Goal: Book appointment/travel/reservation

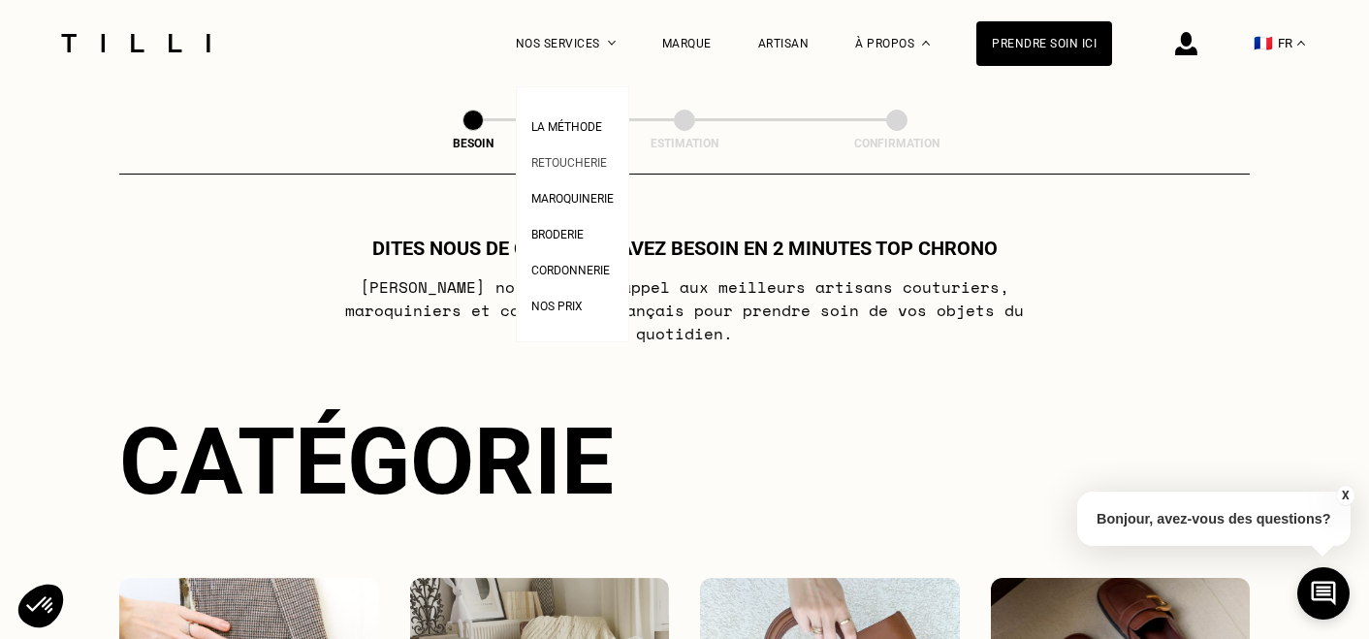
click at [588, 163] on span "Retoucherie" at bounding box center [569, 163] width 76 height 14
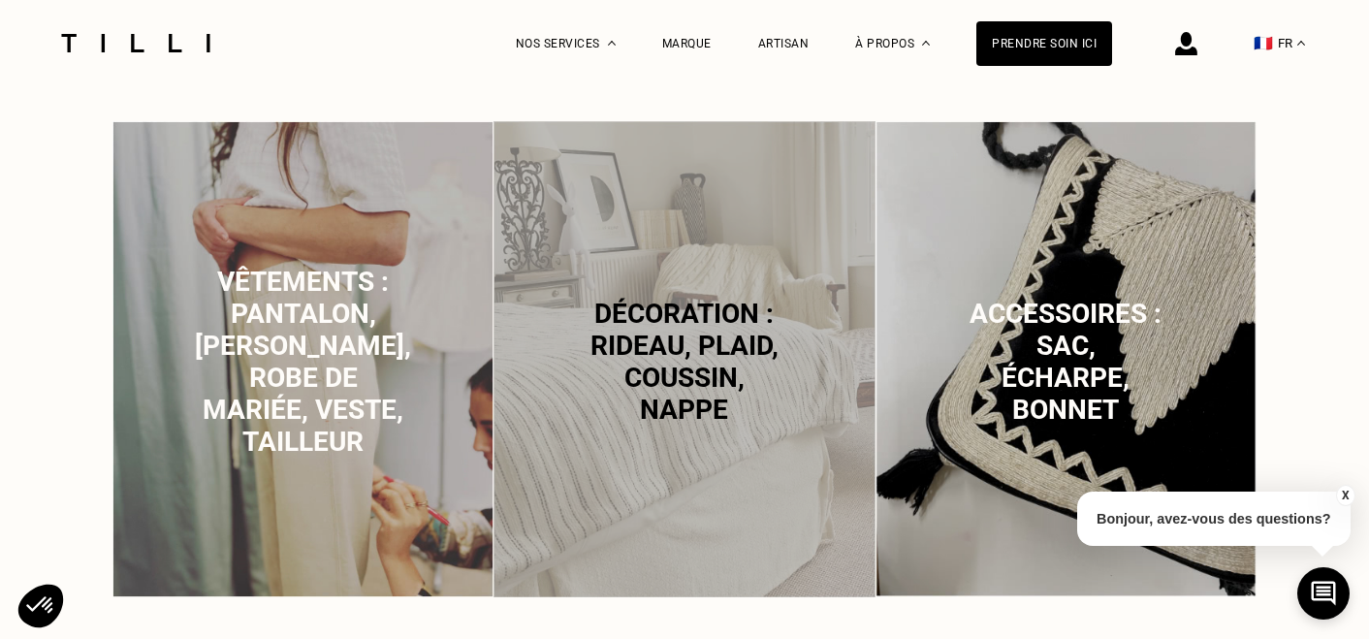
scroll to position [1308, 0]
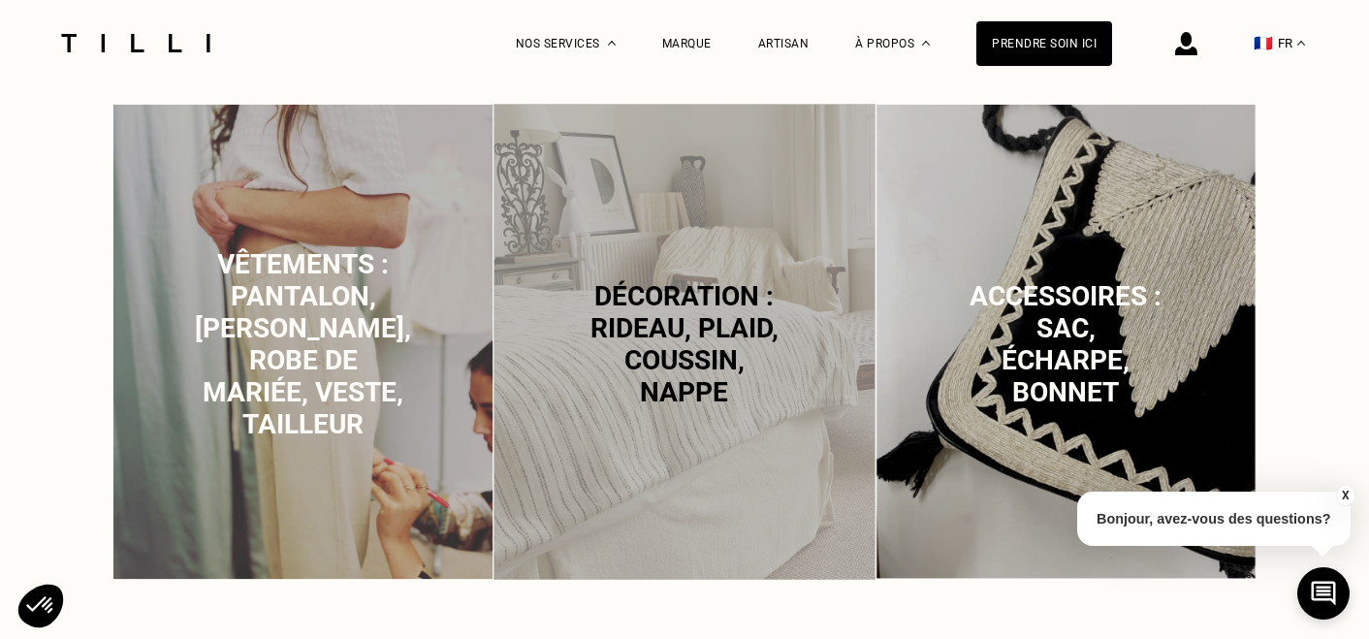
click at [618, 395] on p "Décoration : rideau, plaid, coussin, nappe" at bounding box center [684, 344] width 191 height 128
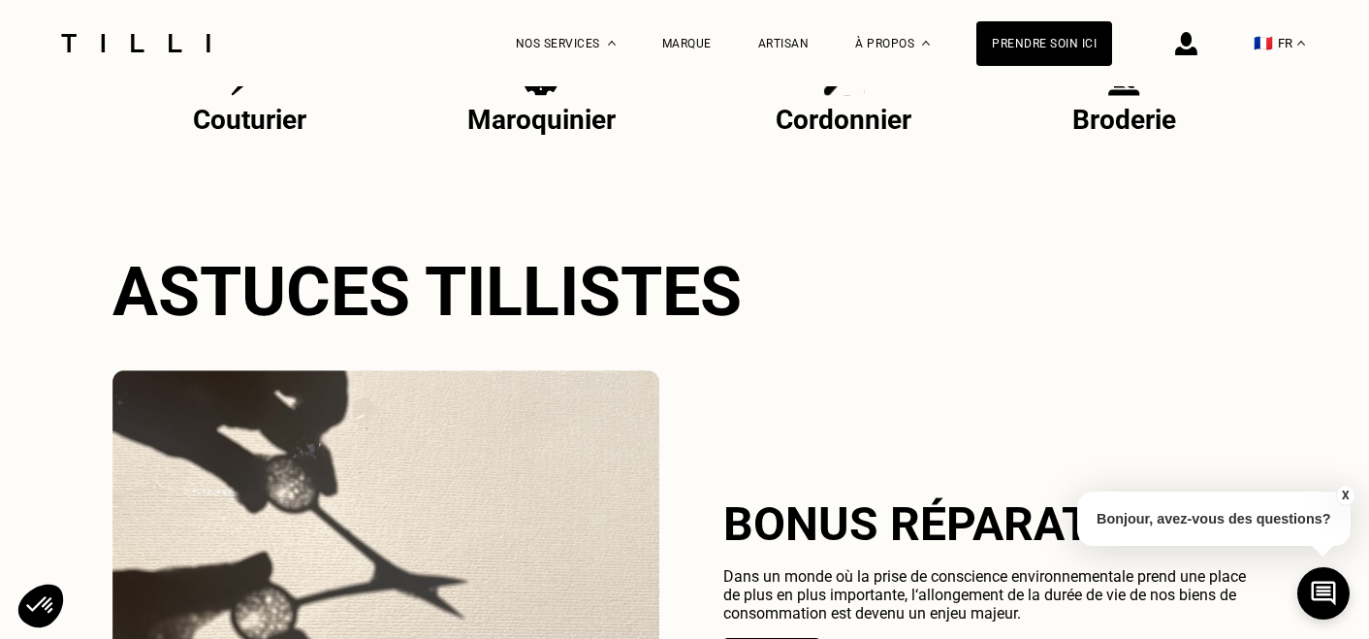
scroll to position [4167, 0]
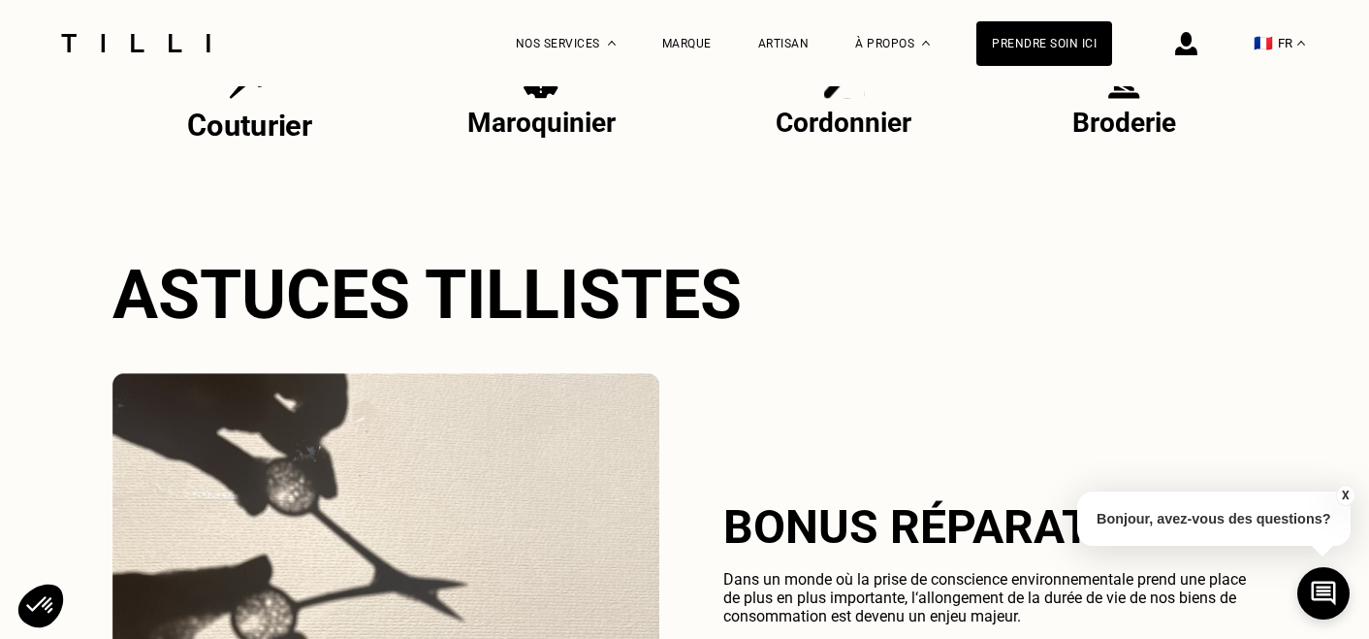
click at [299, 119] on p "Couturier" at bounding box center [249, 125] width 125 height 35
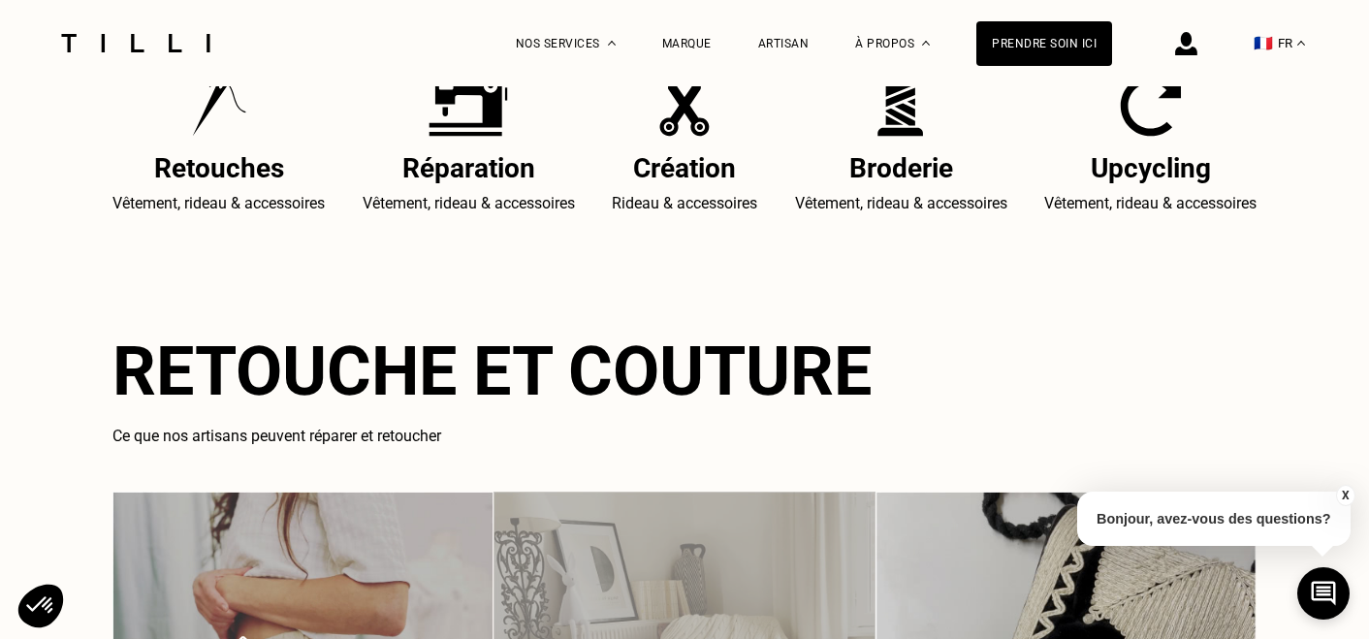
scroll to position [907, 0]
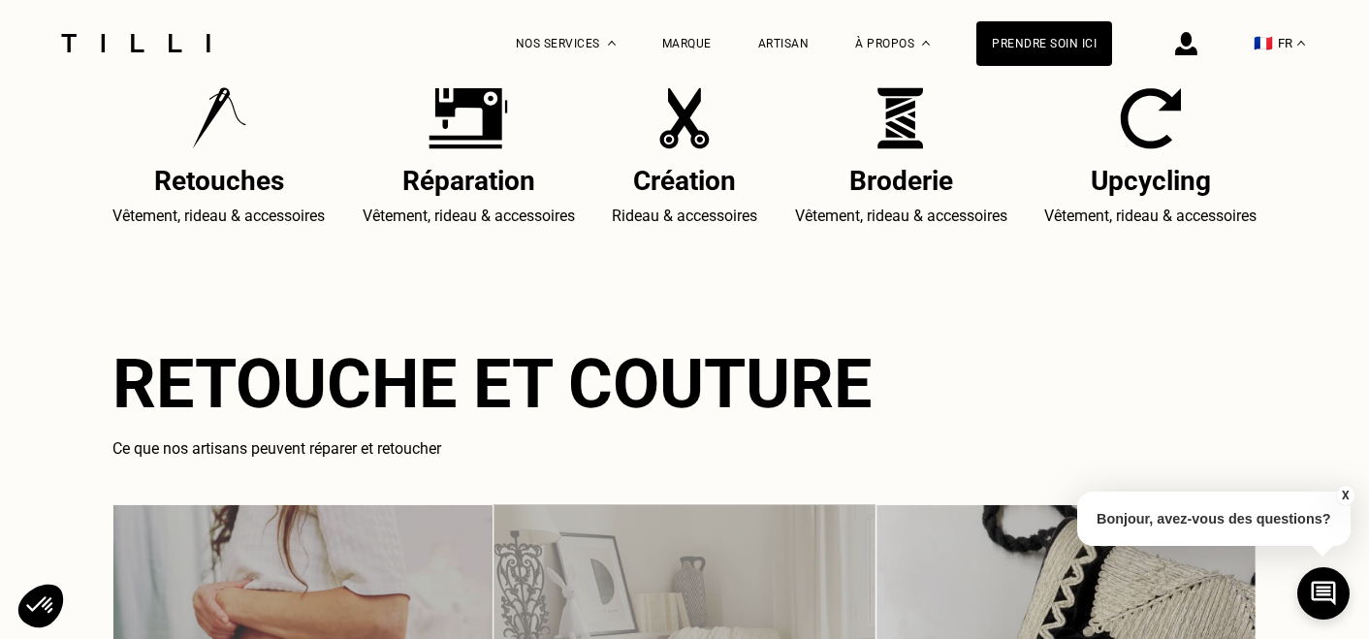
click at [462, 176] on h2 "Réparation" at bounding box center [469, 181] width 212 height 32
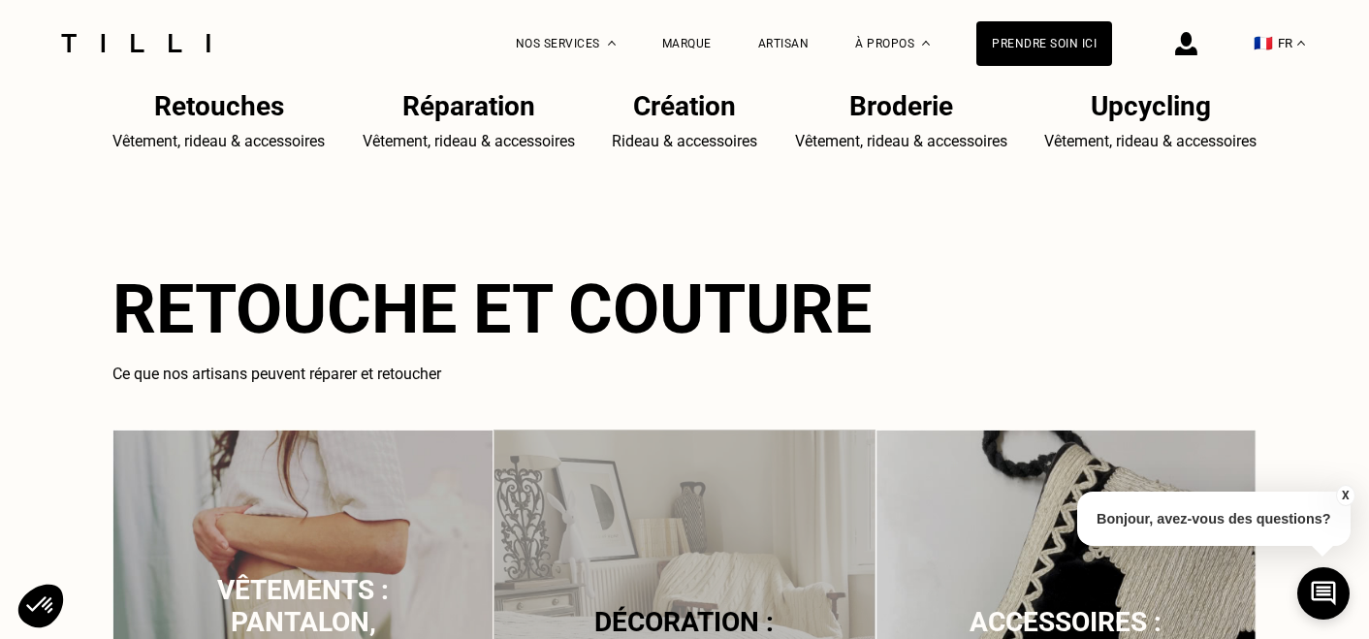
scroll to position [980, 0]
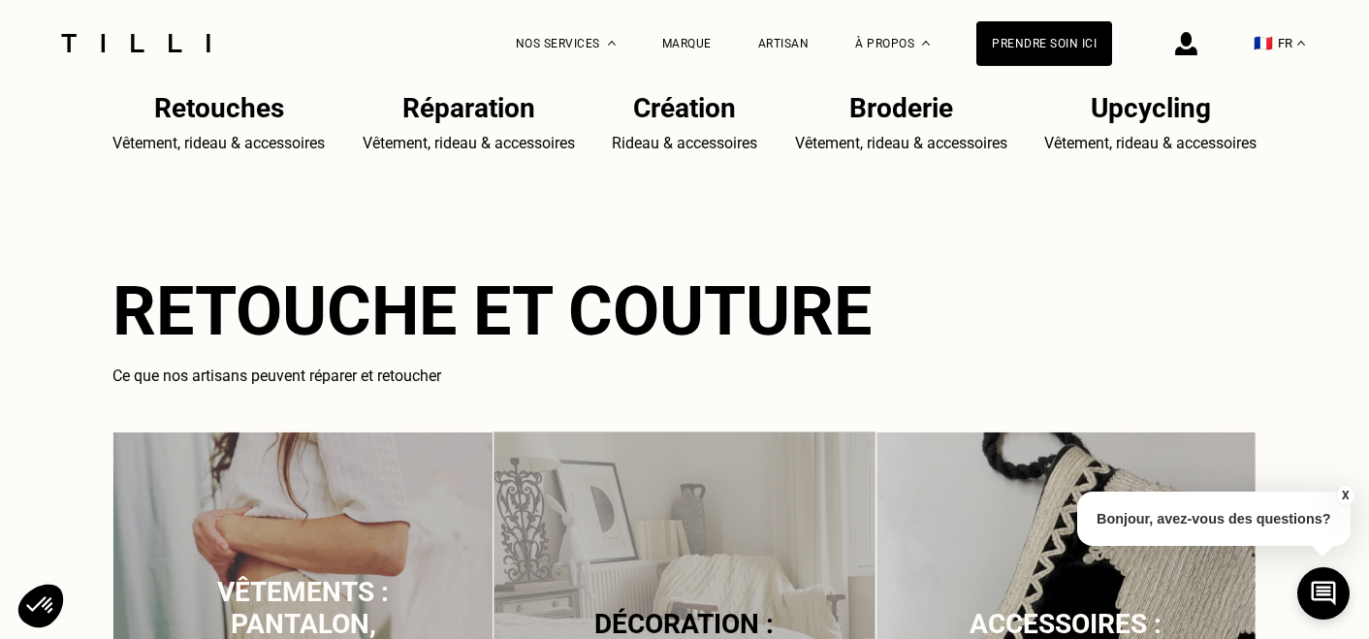
click at [1191, 50] on img at bounding box center [1186, 43] width 22 height 23
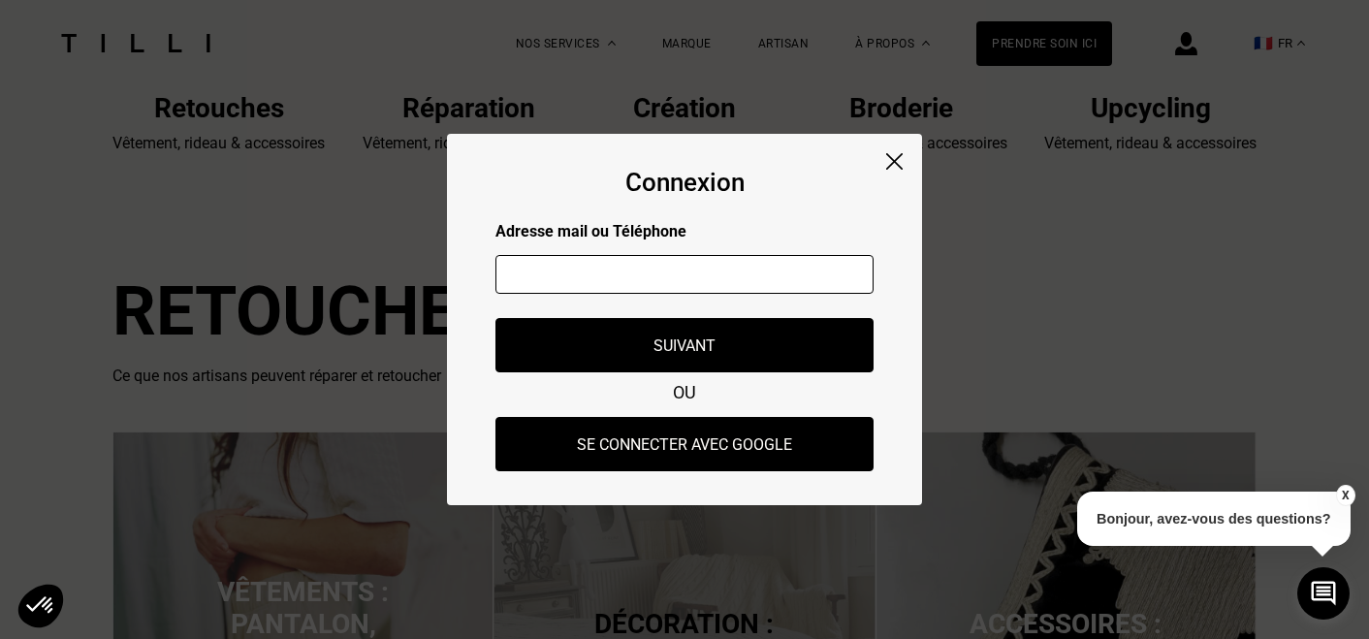
click at [600, 281] on input "text" at bounding box center [684, 274] width 378 height 39
type input "[EMAIL_ADDRESS][DOMAIN_NAME]"
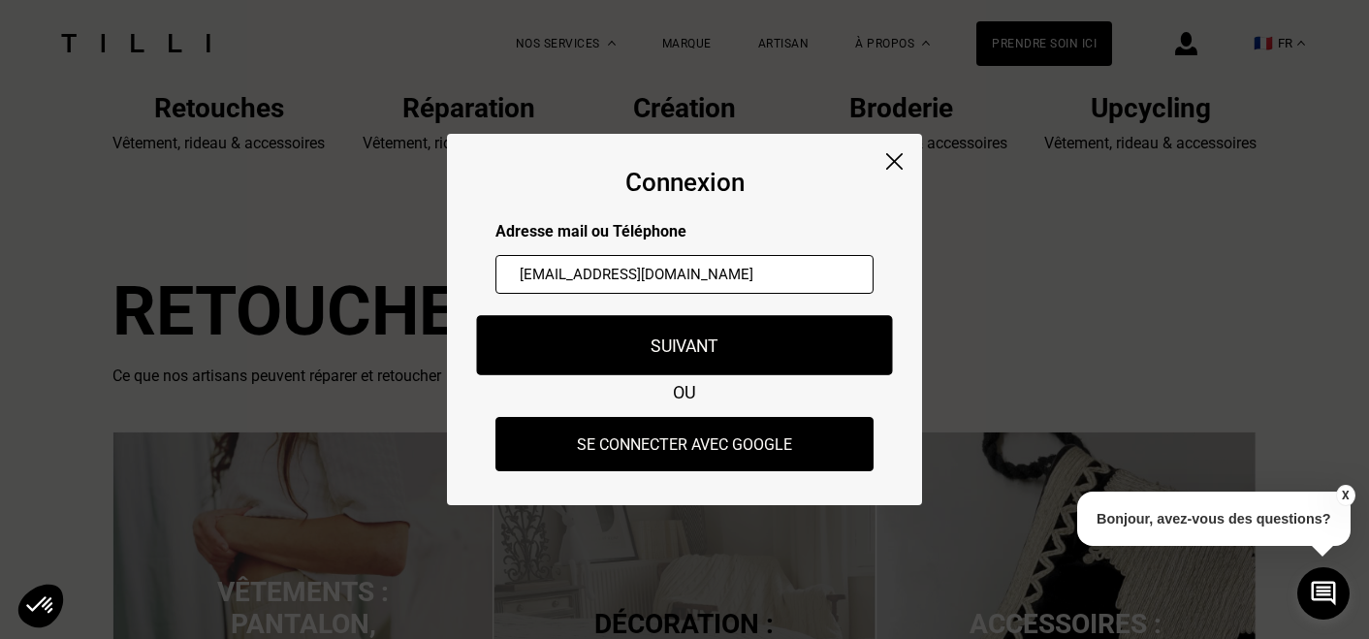
click at [676, 332] on button "Suivant" at bounding box center [685, 345] width 416 height 60
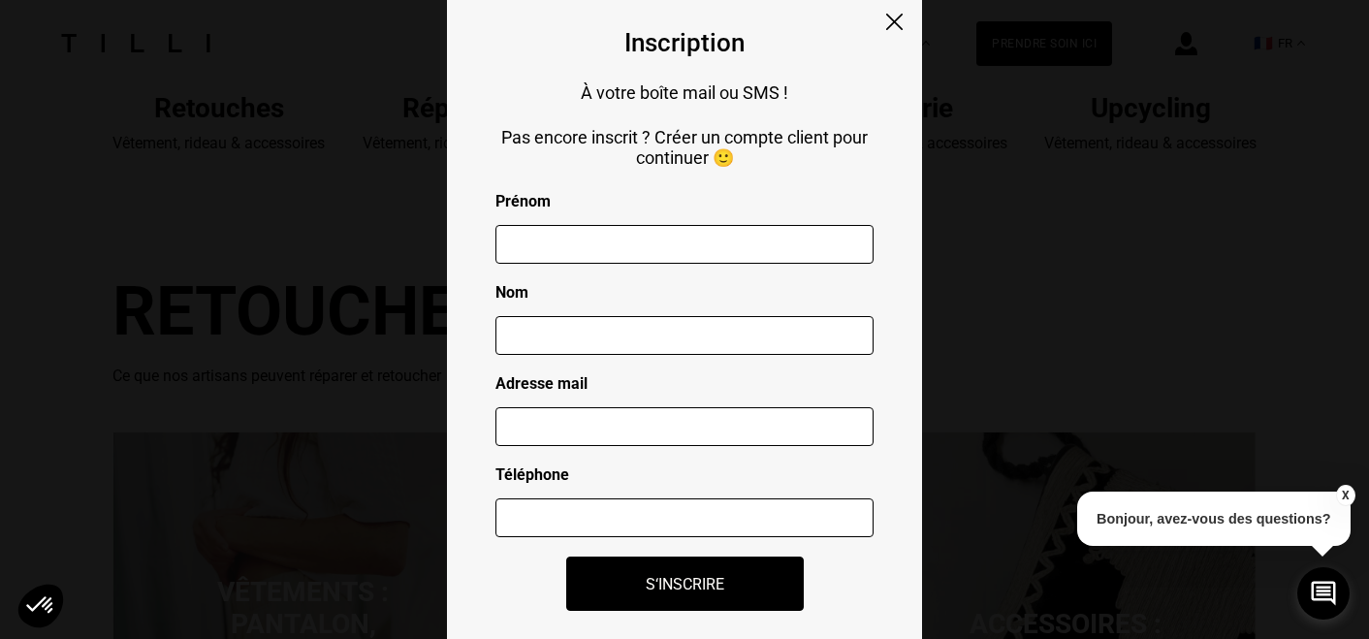
click at [574, 242] on input "text" at bounding box center [684, 244] width 378 height 39
type input "Nancy"
type input "FATTA"
click at [554, 429] on input "text" at bounding box center [684, 426] width 378 height 39
click at [519, 431] on input "text" at bounding box center [684, 426] width 378 height 39
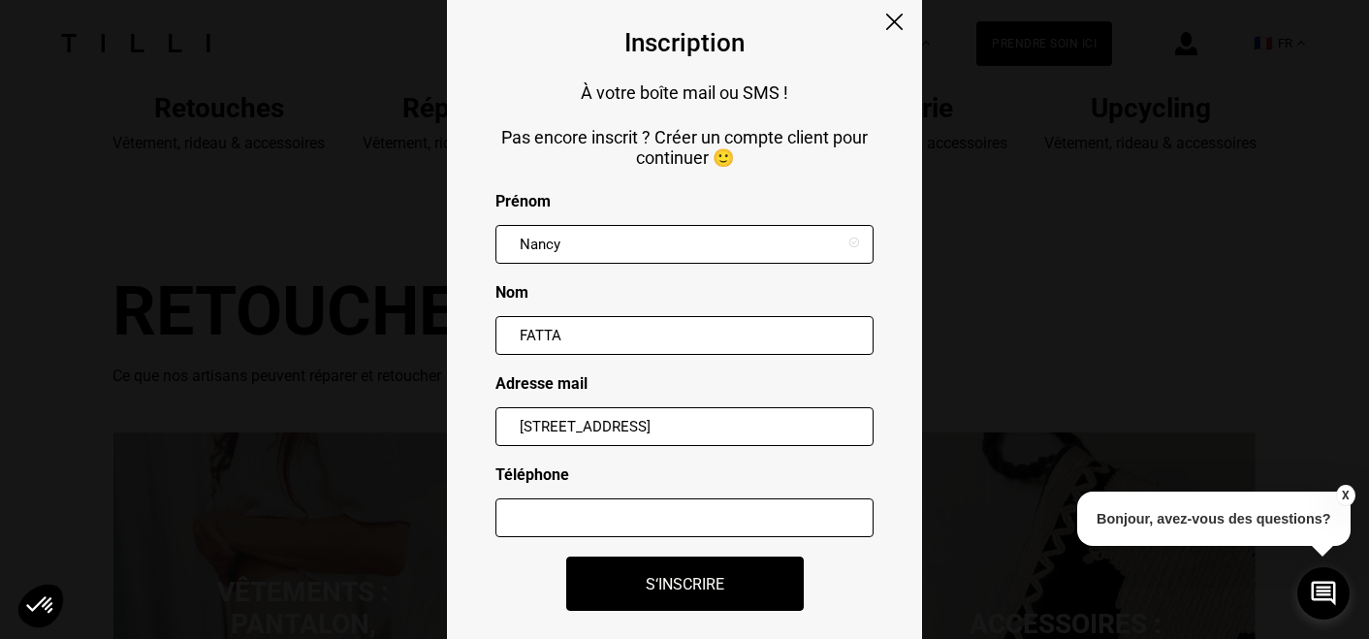
type input "[STREET_ADDRESS]"
click at [586, 523] on input "text" at bounding box center [684, 517] width 378 height 39
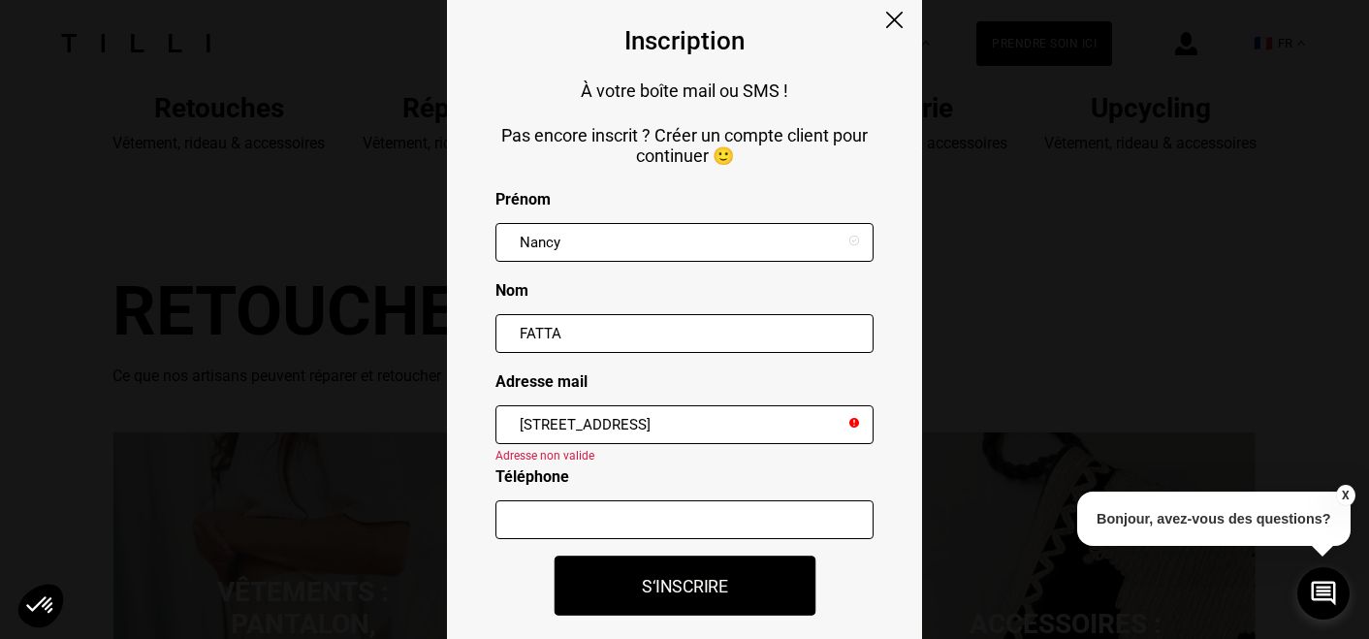
click at [652, 585] on button "S‘inscrire" at bounding box center [685, 586] width 262 height 60
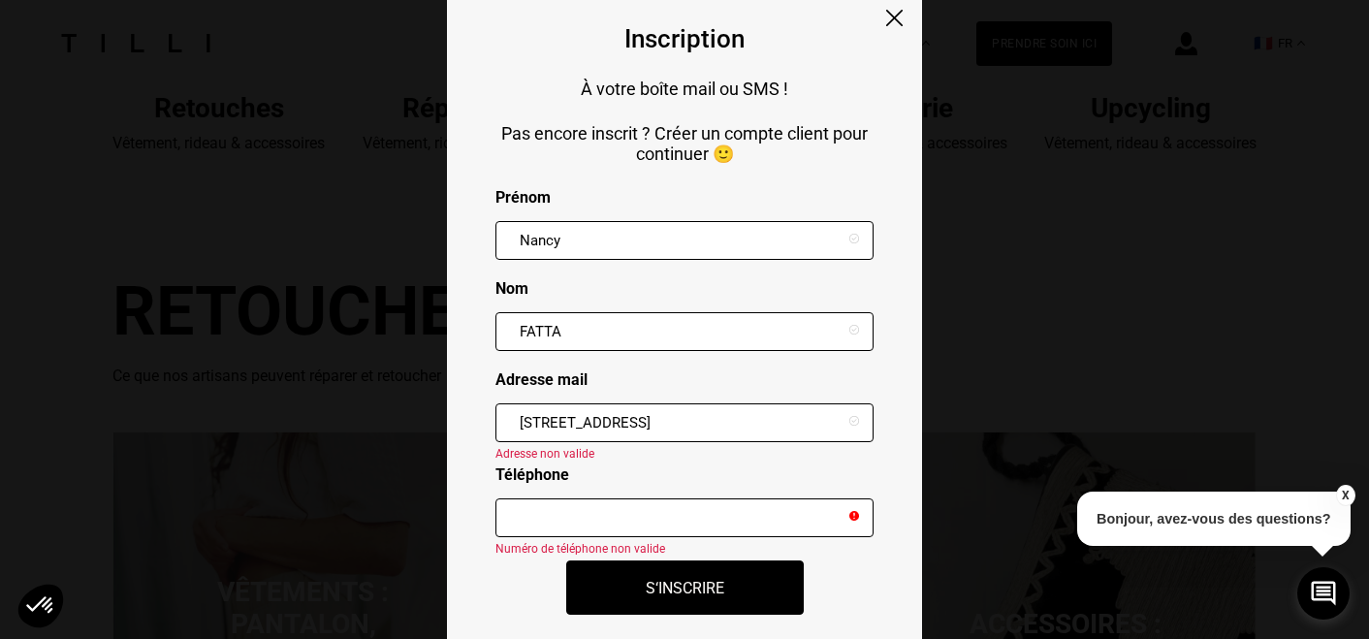
click at [570, 425] on input "[STREET_ADDRESS]" at bounding box center [684, 422] width 378 height 39
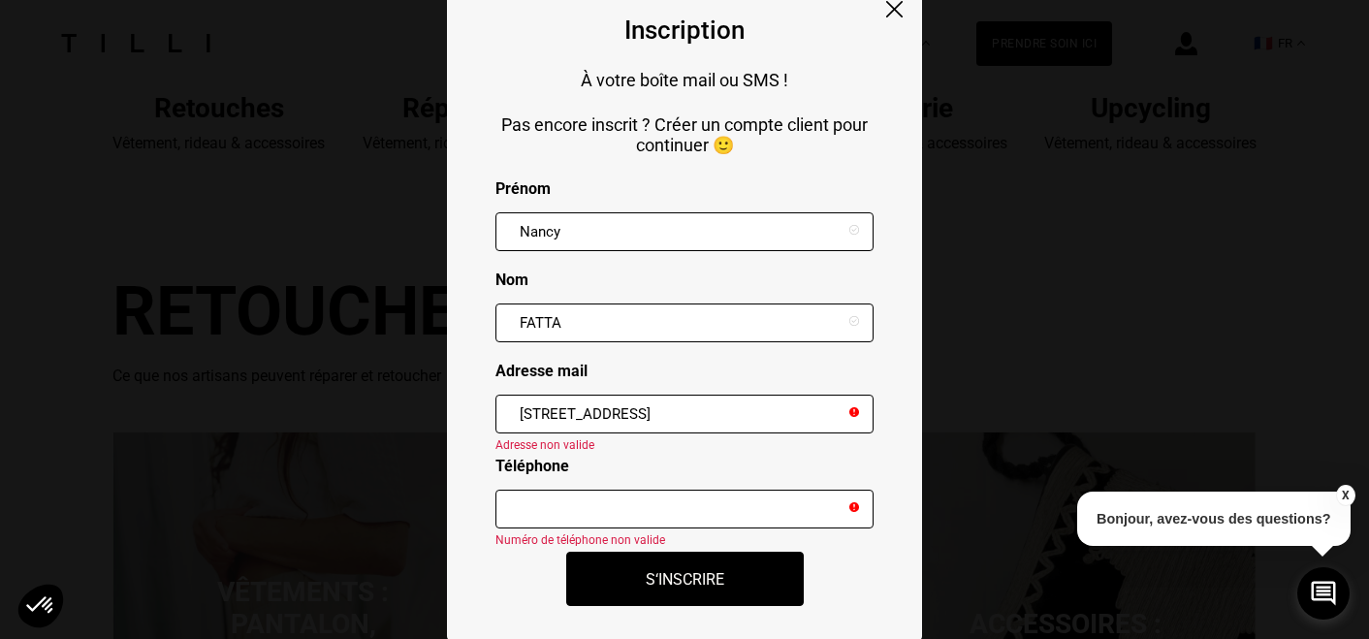
click at [550, 513] on input "text" at bounding box center [684, 509] width 378 height 39
type input "0698702508"
type input "81300"
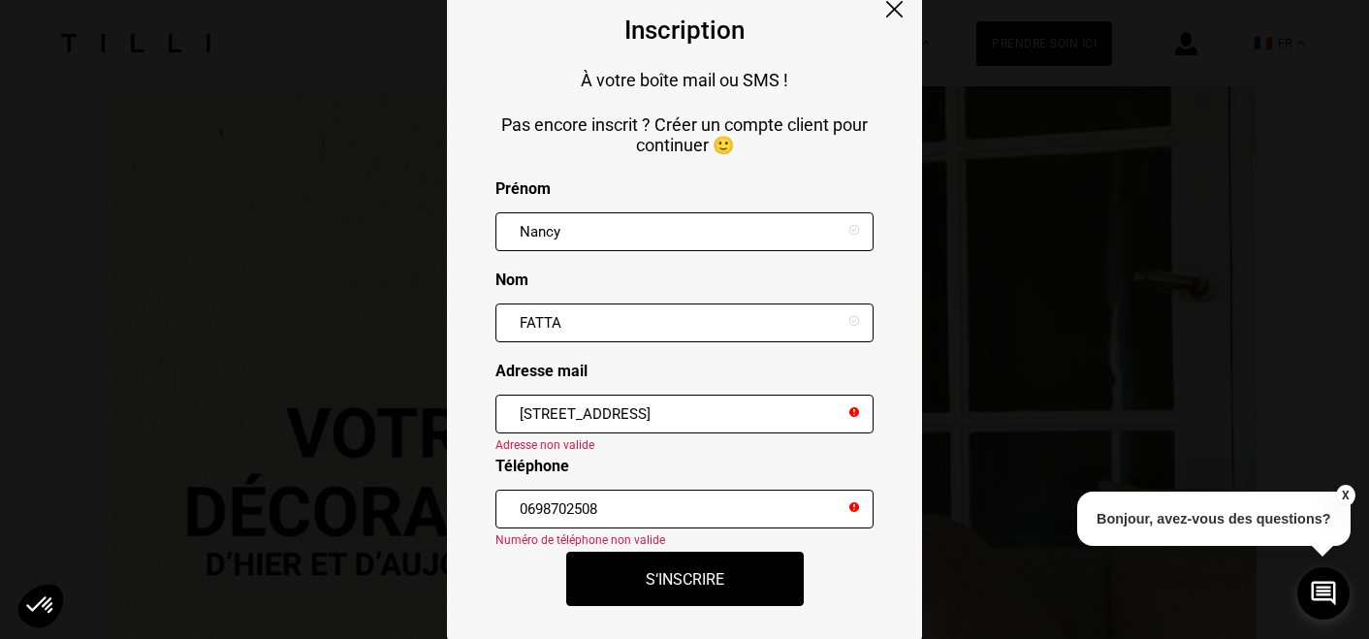
scroll to position [1890, 0]
click at [711, 133] on p "Pas encore inscrit ? Créer un compte client pour continuer 🙂" at bounding box center [684, 134] width 378 height 41
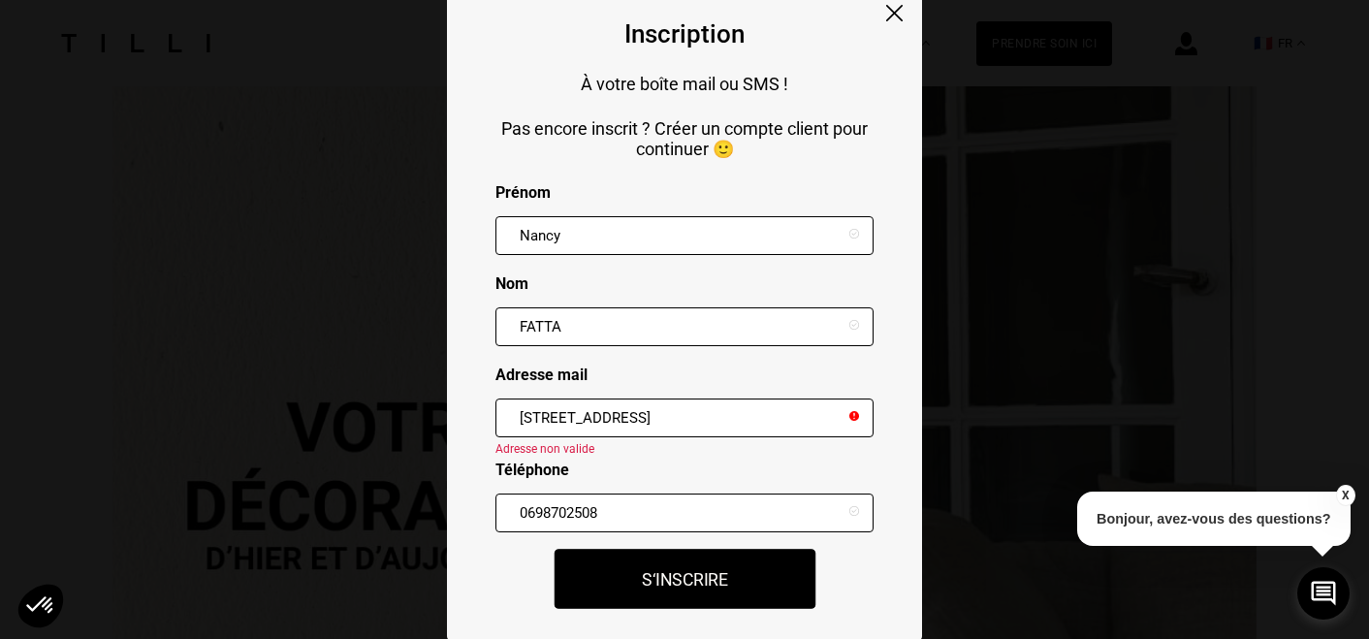
click at [711, 581] on button "S‘inscrire" at bounding box center [685, 579] width 262 height 60
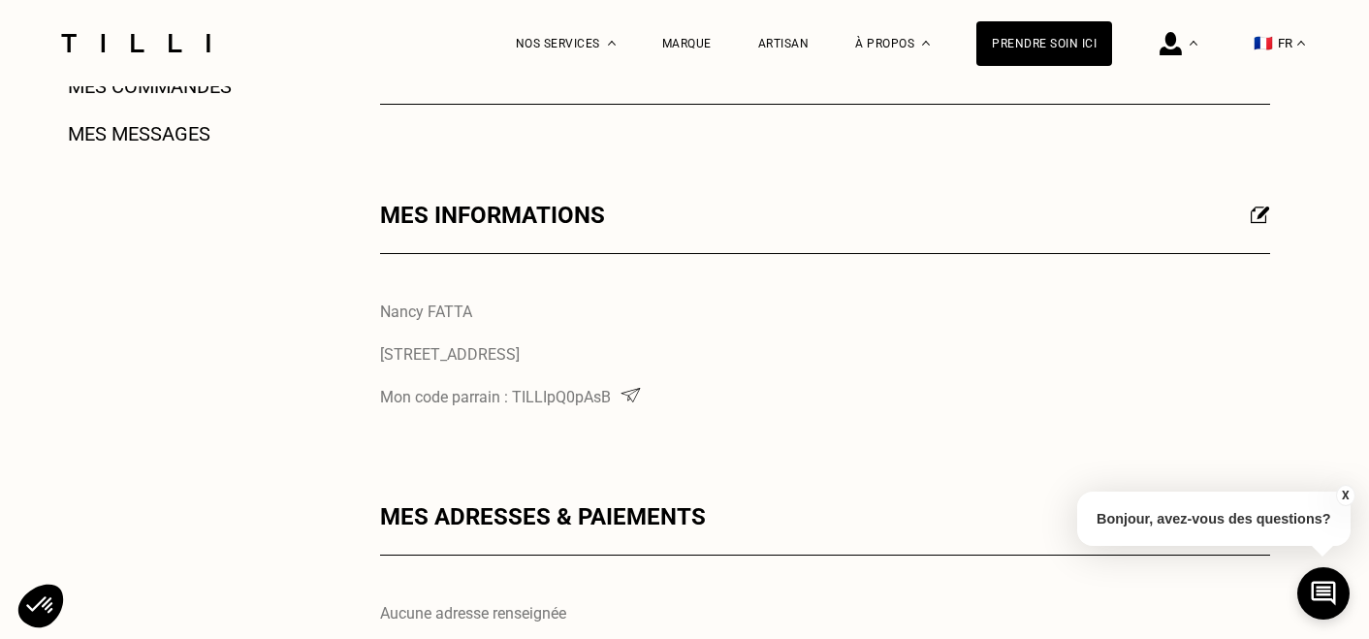
scroll to position [525, 0]
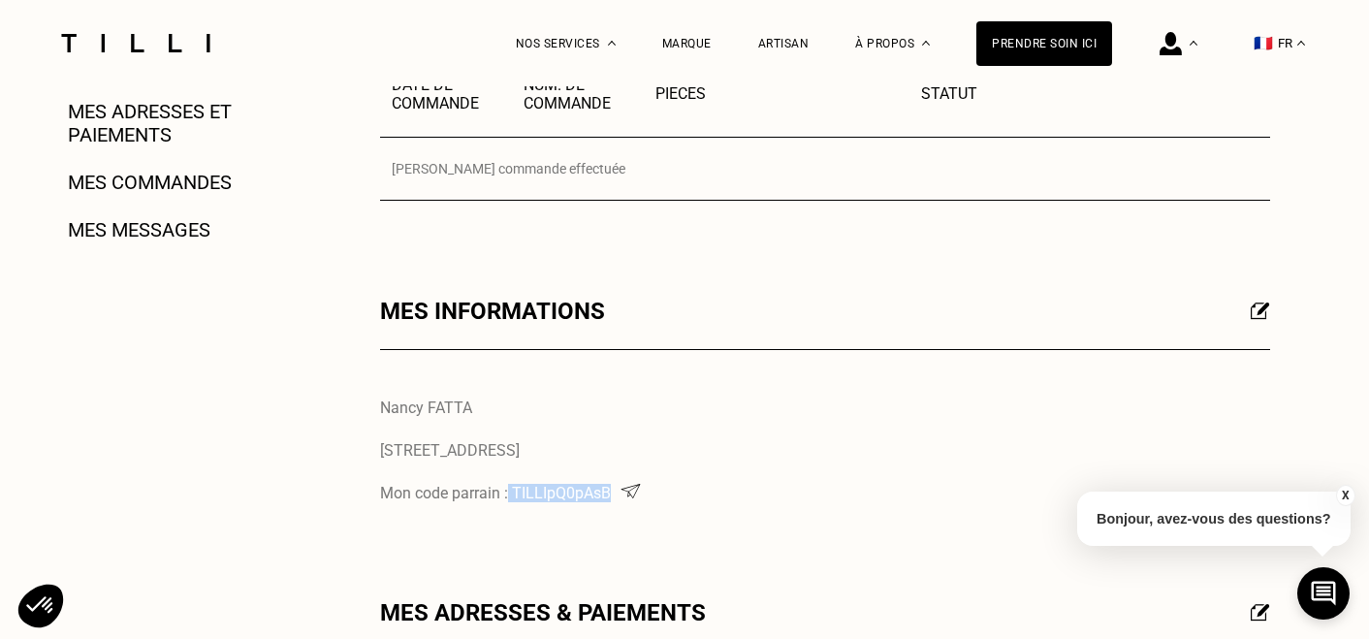
drag, startPoint x: 508, startPoint y: 492, endPoint x: 606, endPoint y: 498, distance: 98.2
click at [608, 499] on p "Mon code parrain : TILLIpQ0pAsB" at bounding box center [825, 493] width 890 height 18
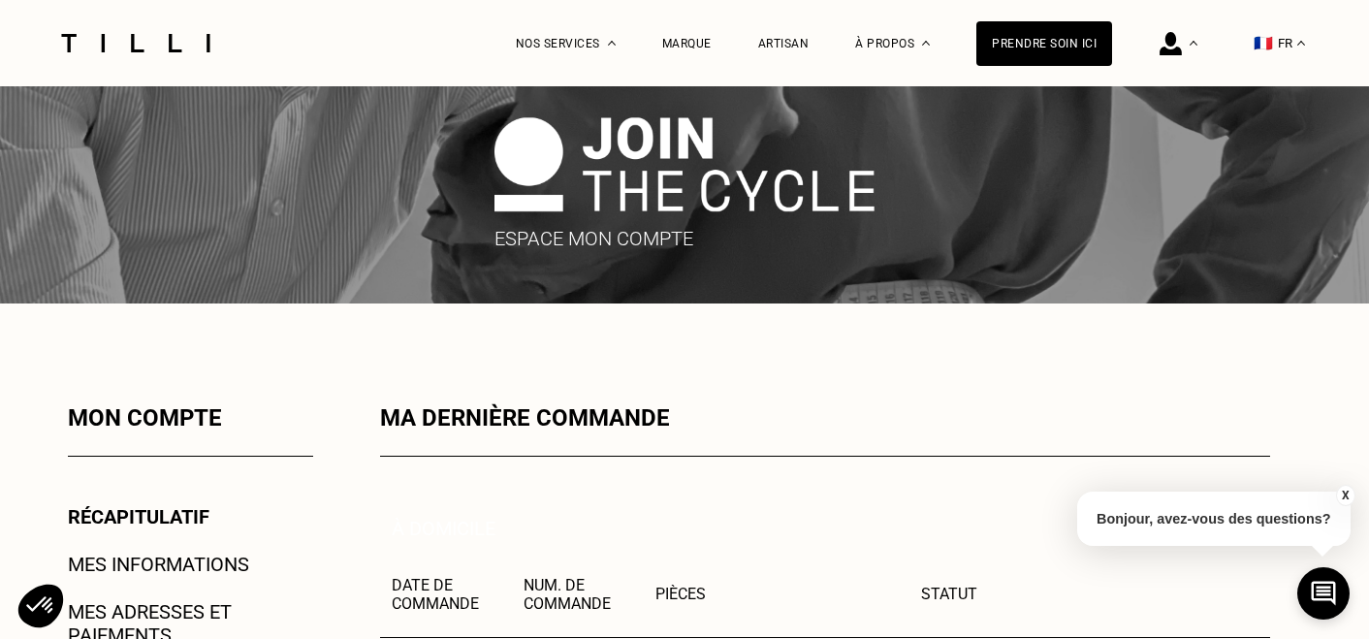
scroll to position [0, 0]
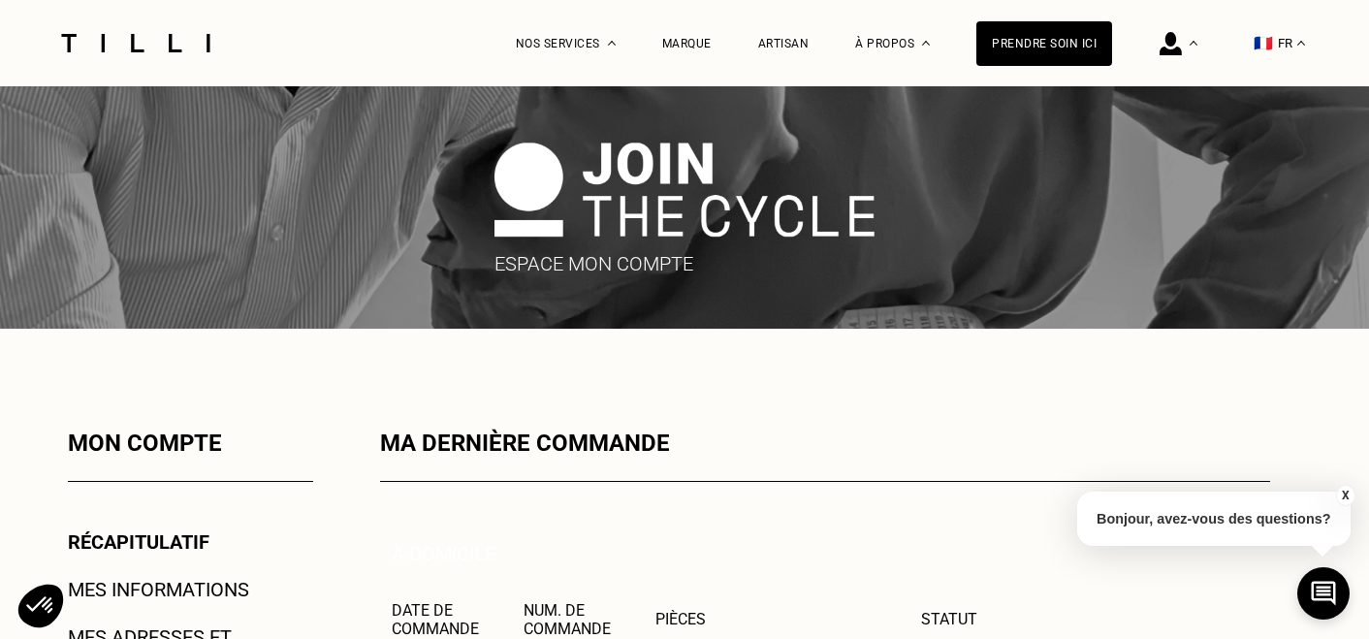
click at [608, 268] on p "Espace mon compte" at bounding box center [684, 264] width 380 height 23
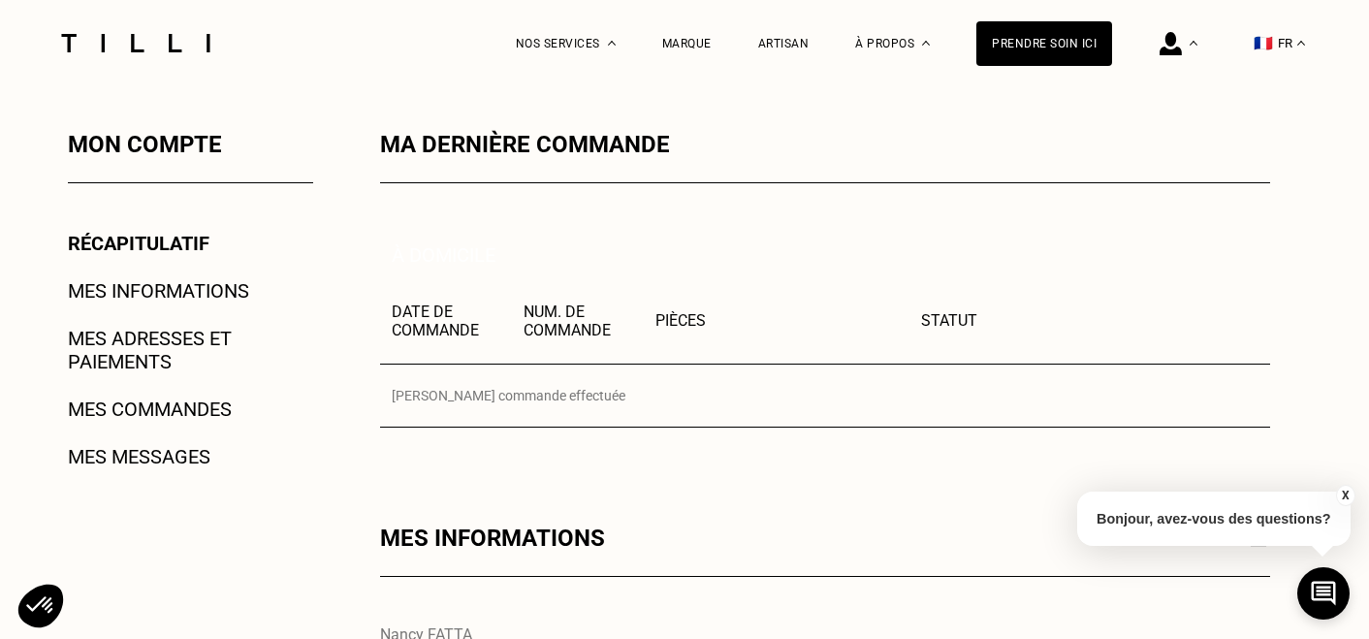
scroll to position [362, 0]
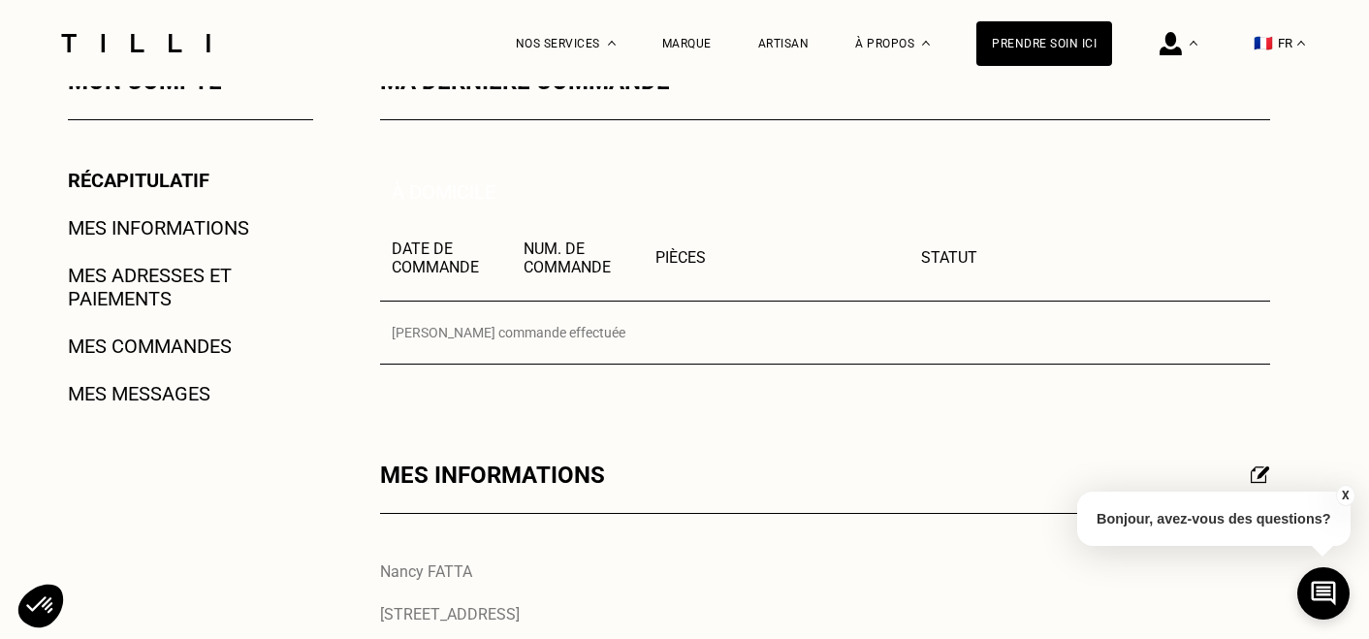
click at [116, 224] on link "Mes informations" at bounding box center [158, 227] width 181 height 23
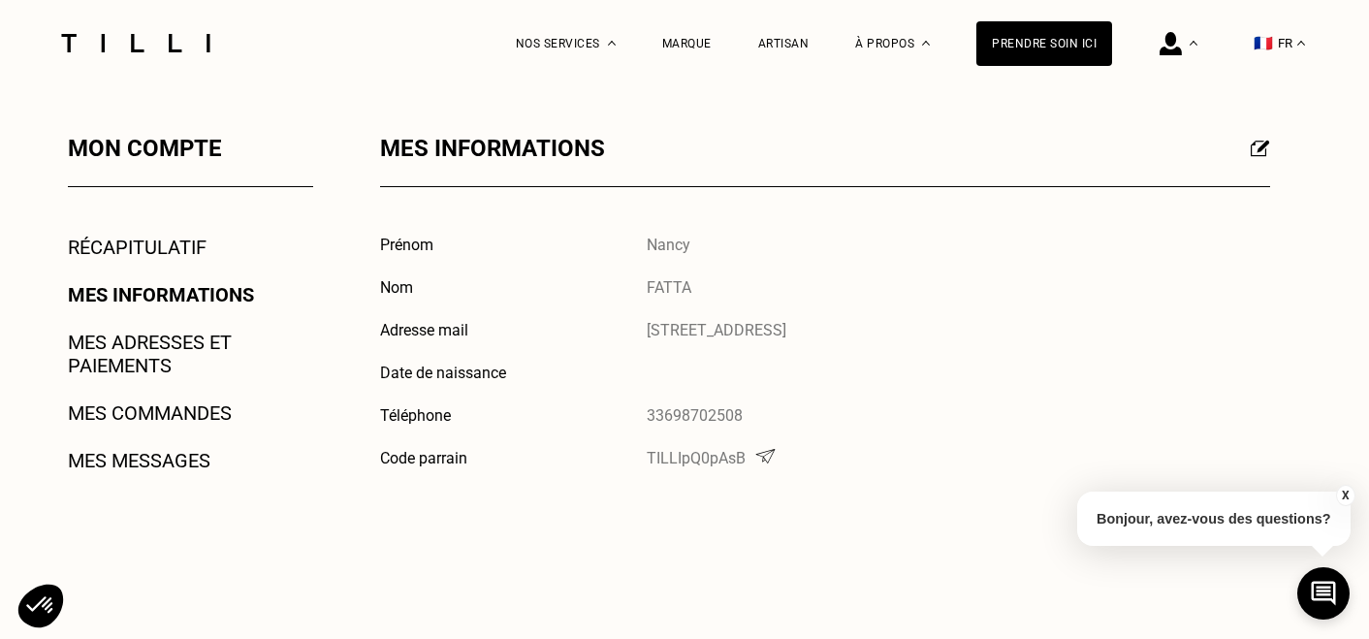
scroll to position [301, 0]
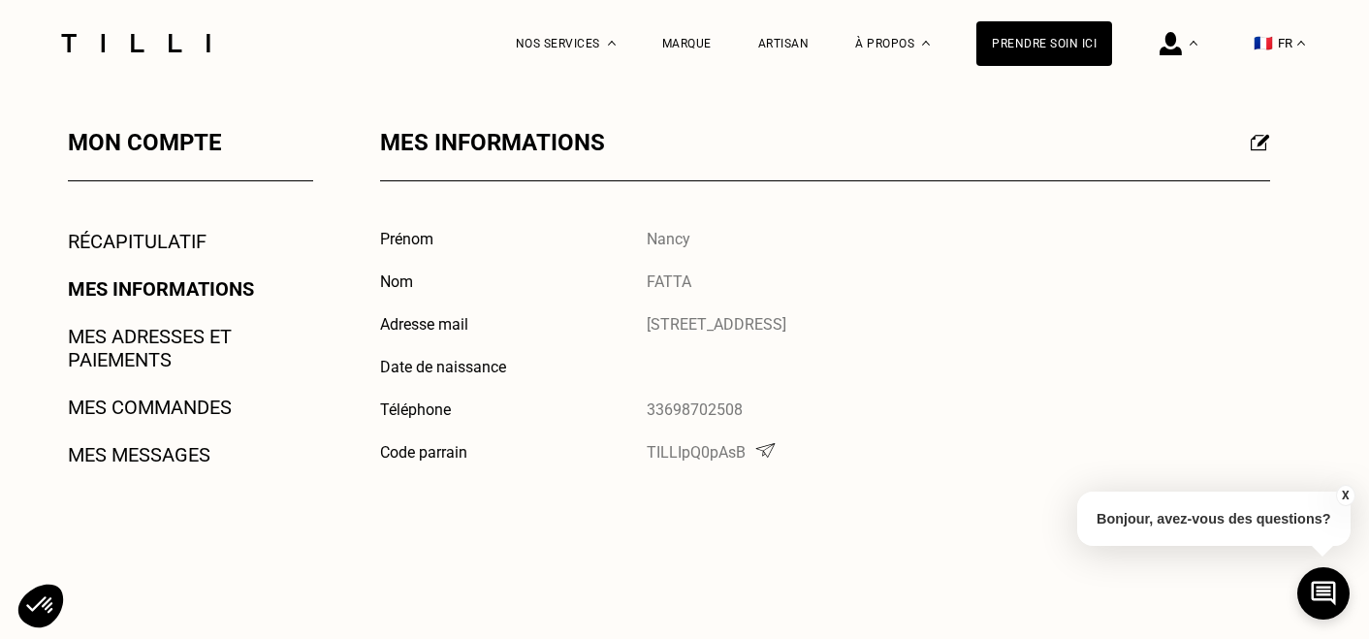
click at [149, 242] on link "Récapitulatif" at bounding box center [137, 241] width 139 height 23
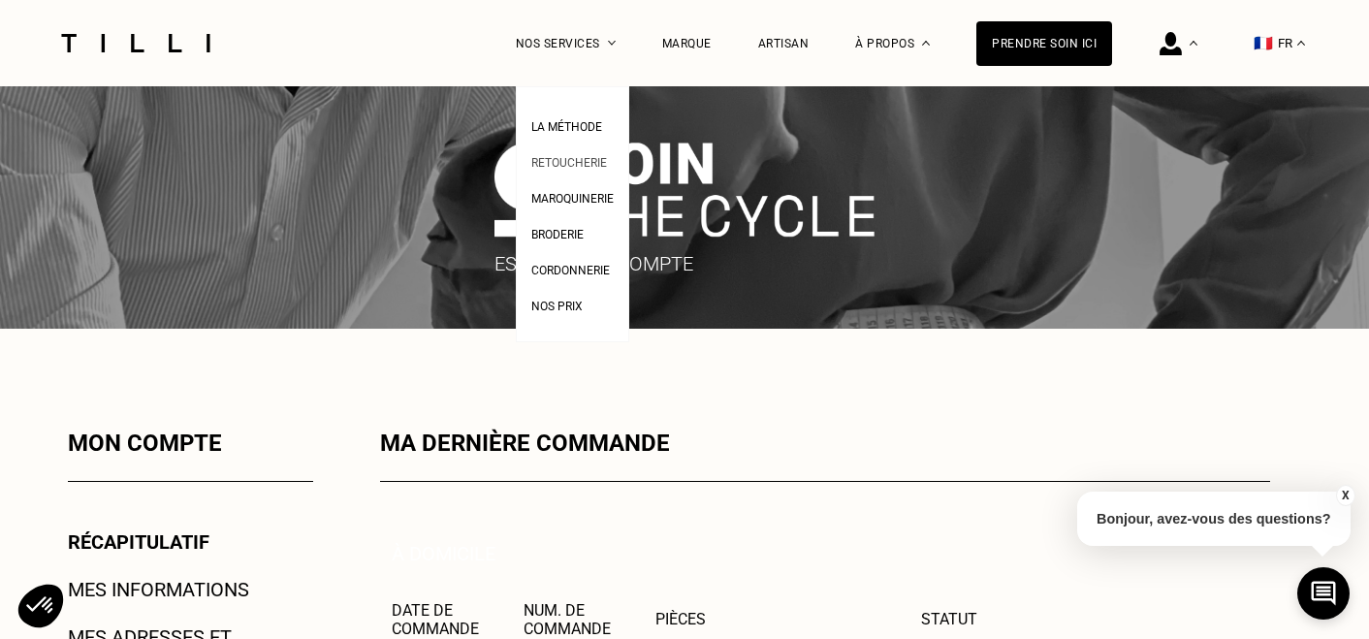
click at [580, 161] on span "Retoucherie" at bounding box center [569, 163] width 76 height 14
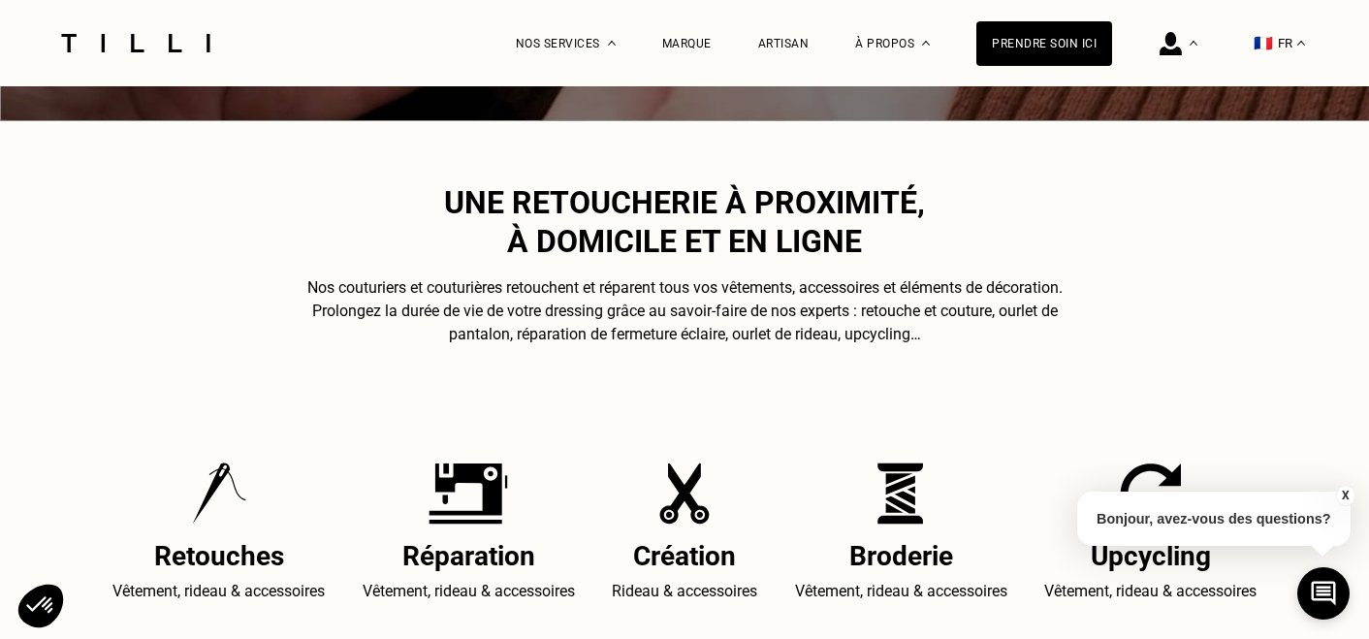
scroll to position [538, 0]
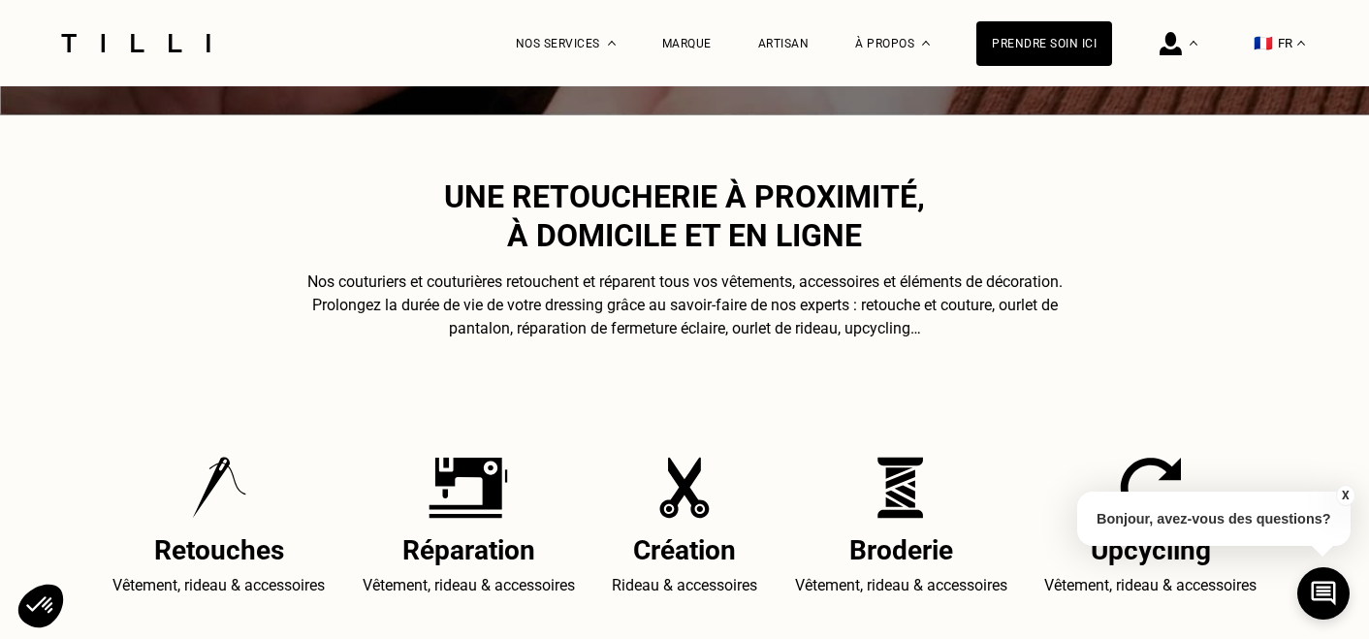
click at [224, 540] on h2 "Retouches" at bounding box center [218, 550] width 212 height 32
click at [227, 550] on h2 "Retouches" at bounding box center [218, 550] width 212 height 32
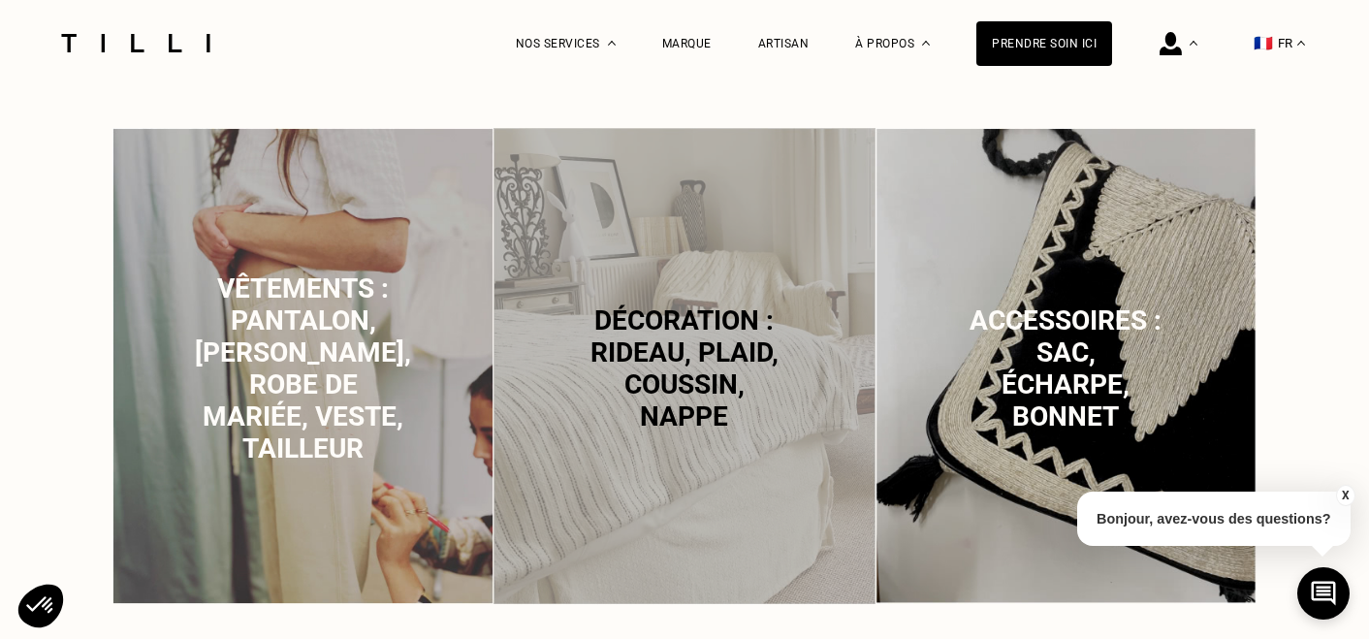
scroll to position [1292, 0]
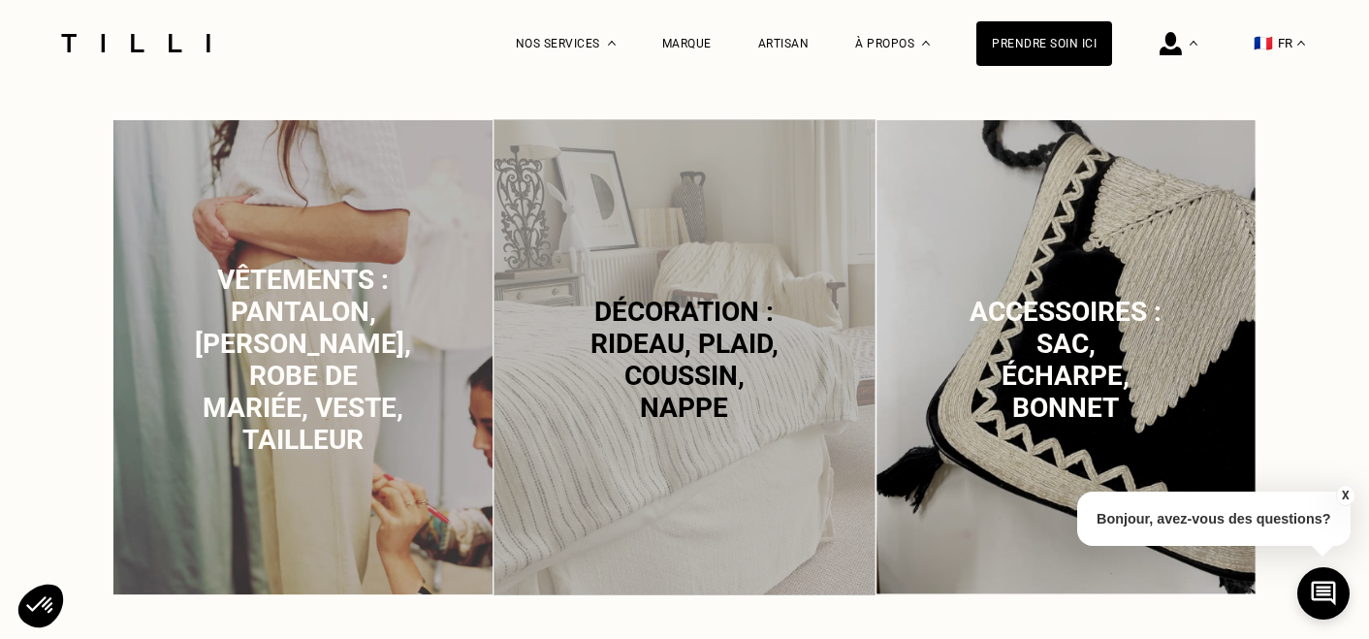
click at [687, 381] on span "Décoration : rideau, plaid, coussin, nappe" at bounding box center [684, 360] width 188 height 128
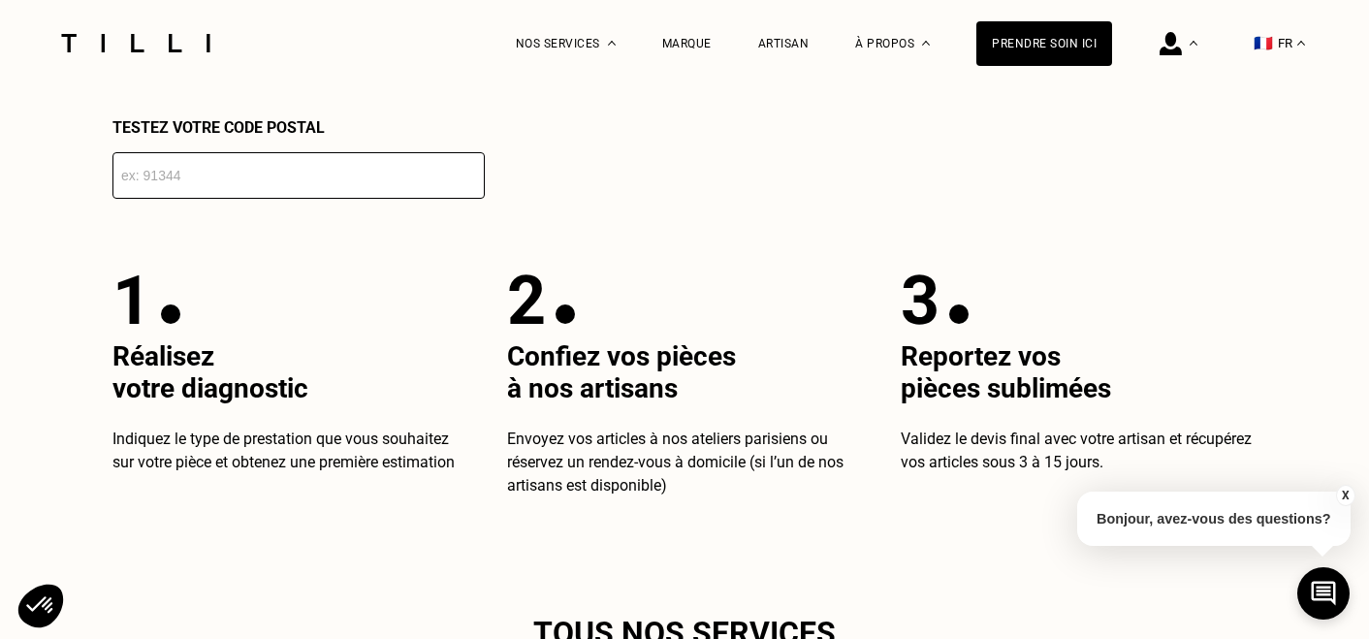
scroll to position [3524, 0]
click at [195, 180] on input "number" at bounding box center [298, 174] width 372 height 47
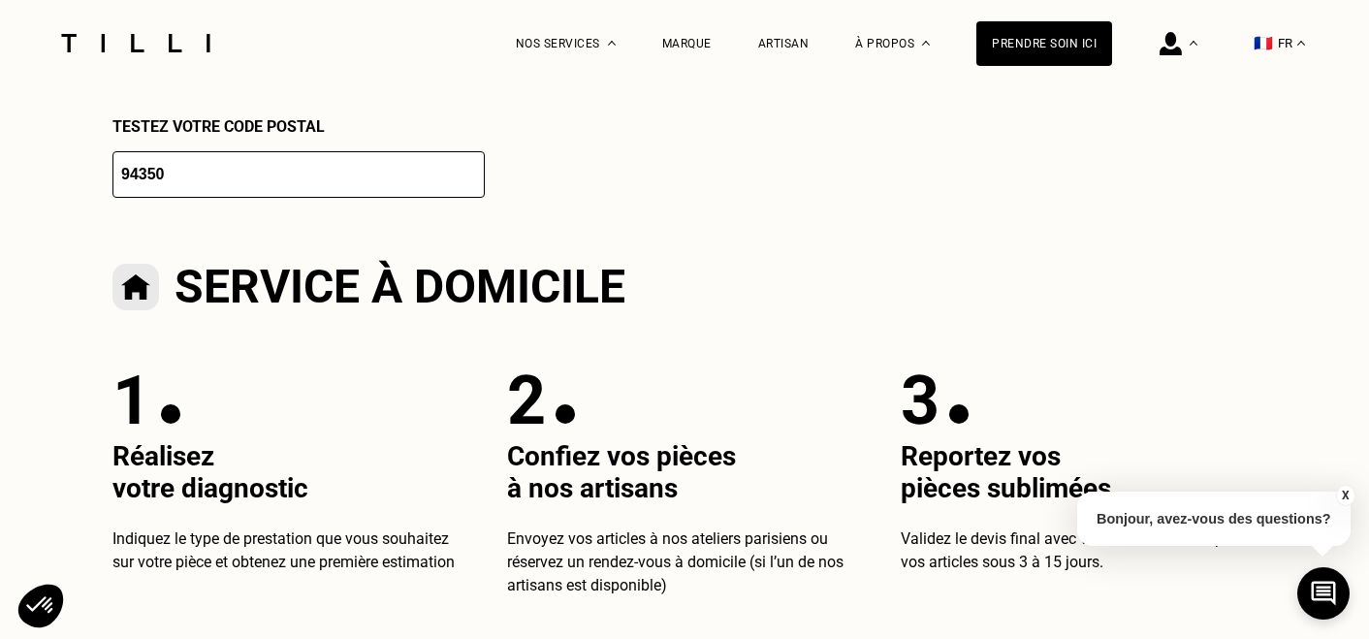
type input "94350"
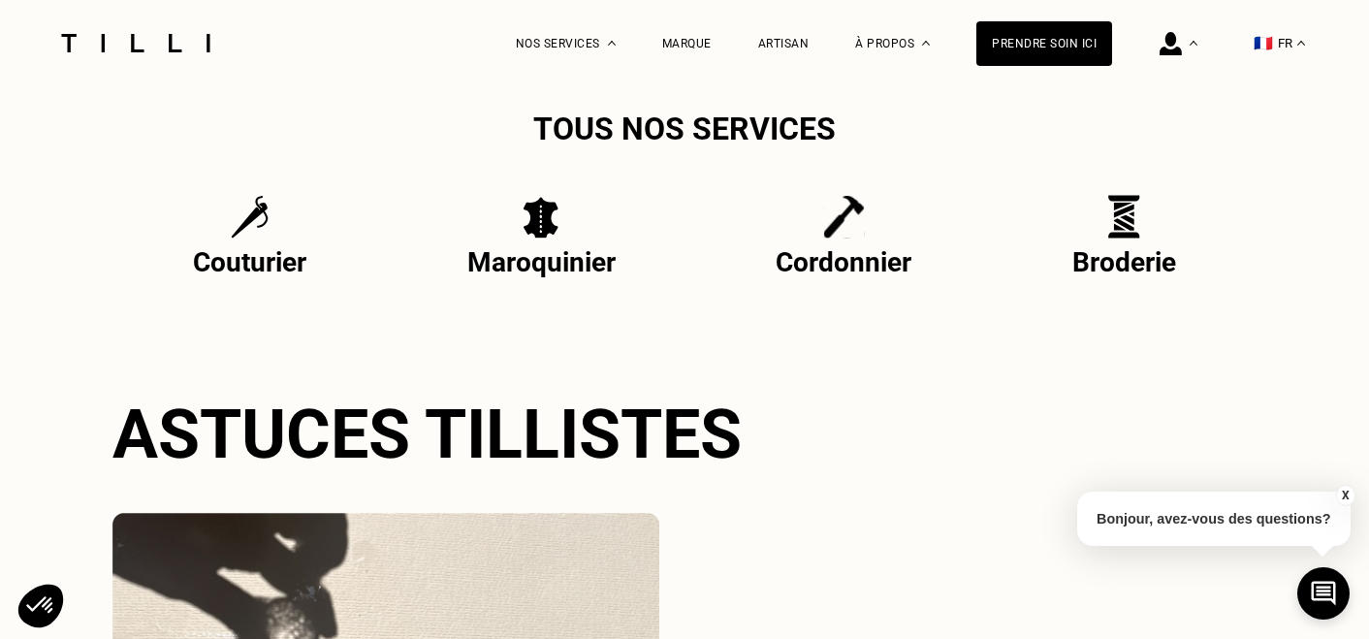
scroll to position [4460, 0]
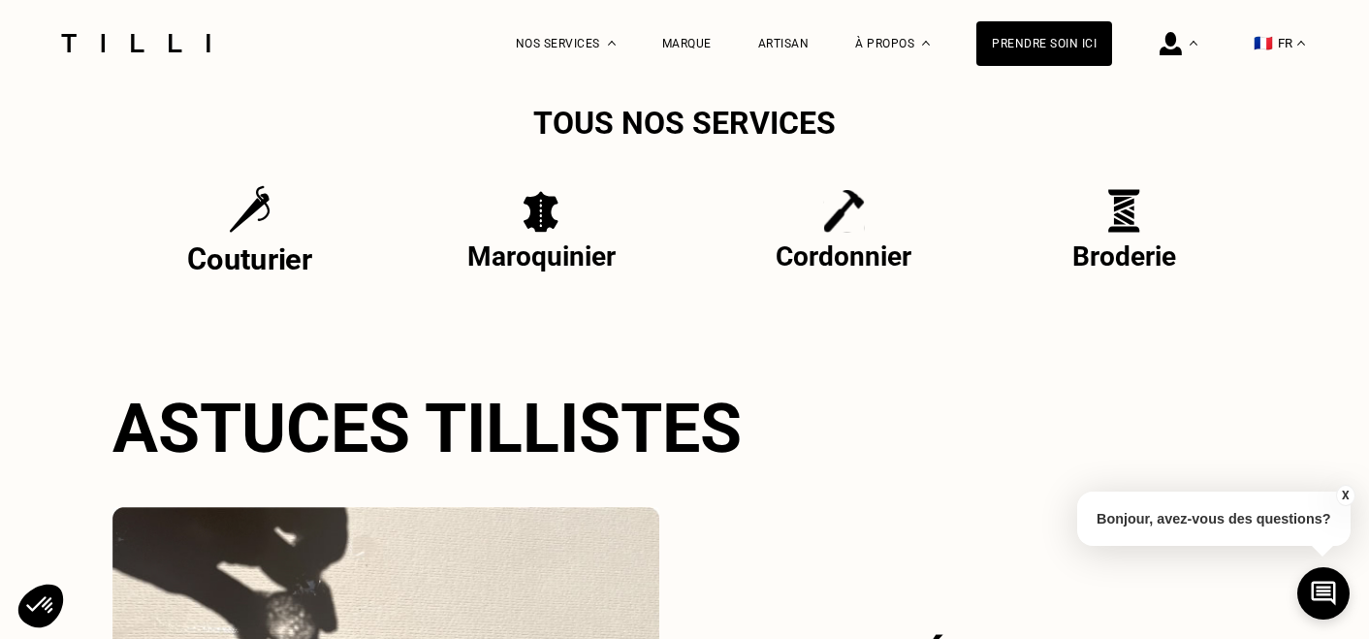
click at [283, 270] on p "Couturier" at bounding box center [249, 258] width 125 height 35
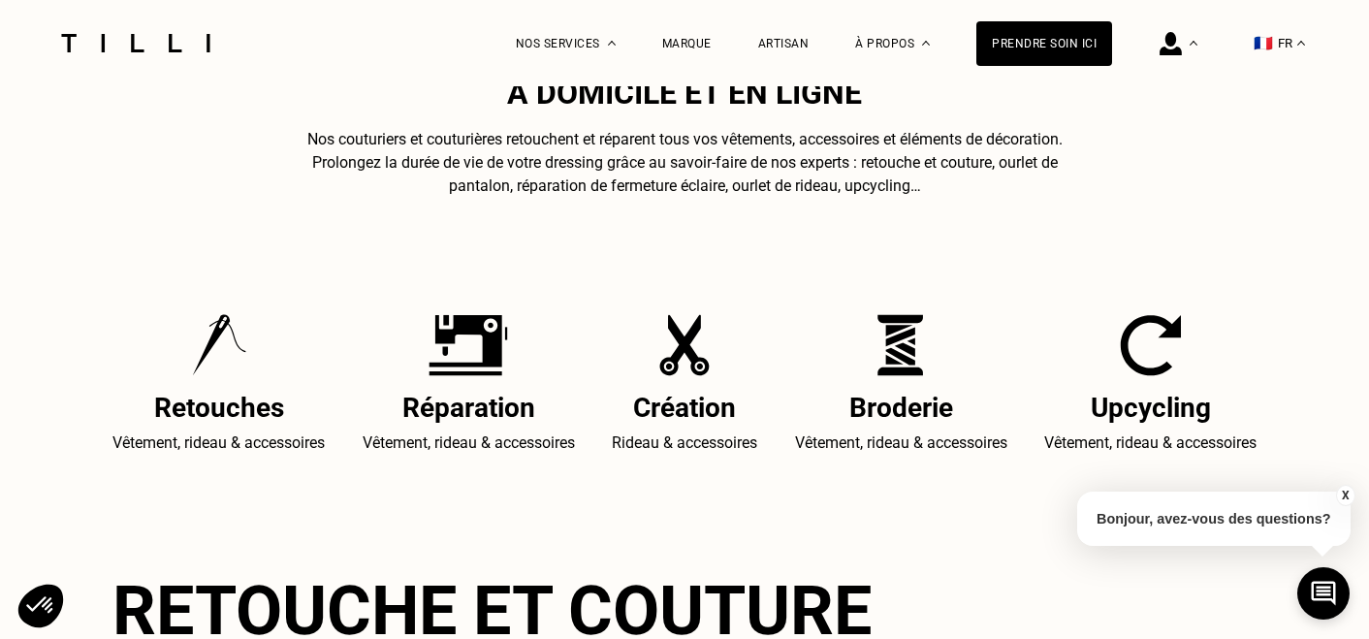
scroll to position [682, 0]
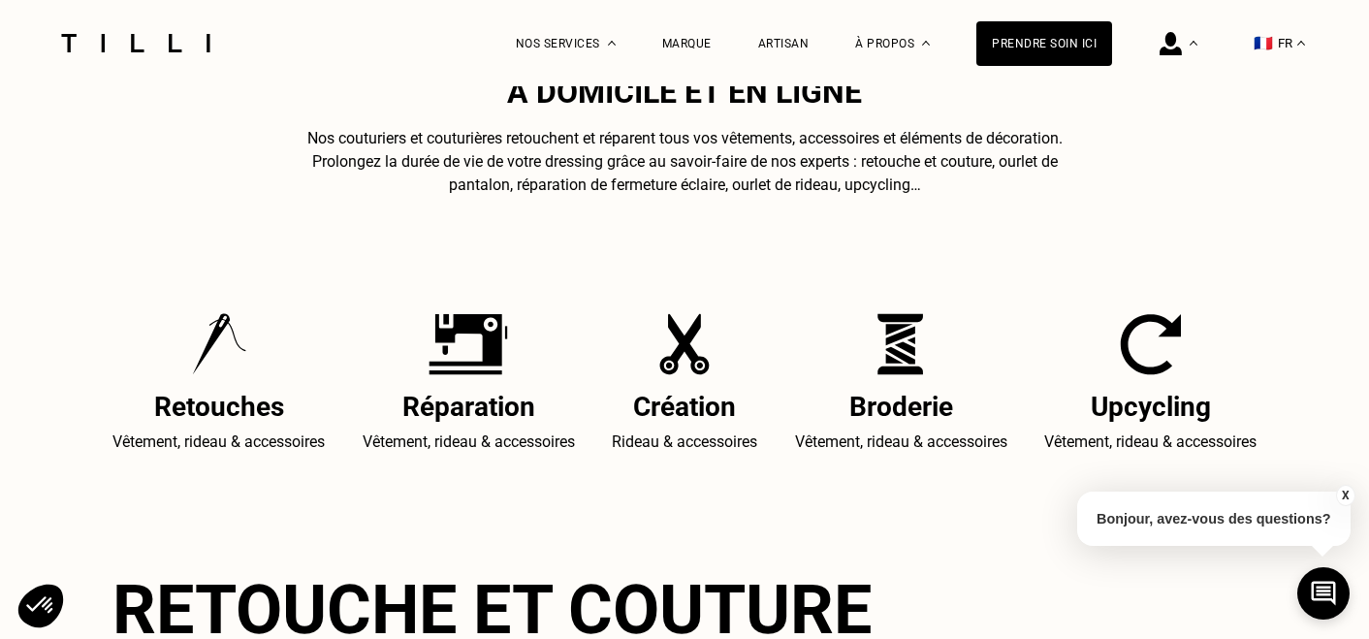
click at [231, 415] on h2 "Retouches" at bounding box center [218, 407] width 212 height 32
click at [232, 436] on p "Vêtement, rideau & accessoires" at bounding box center [218, 441] width 212 height 23
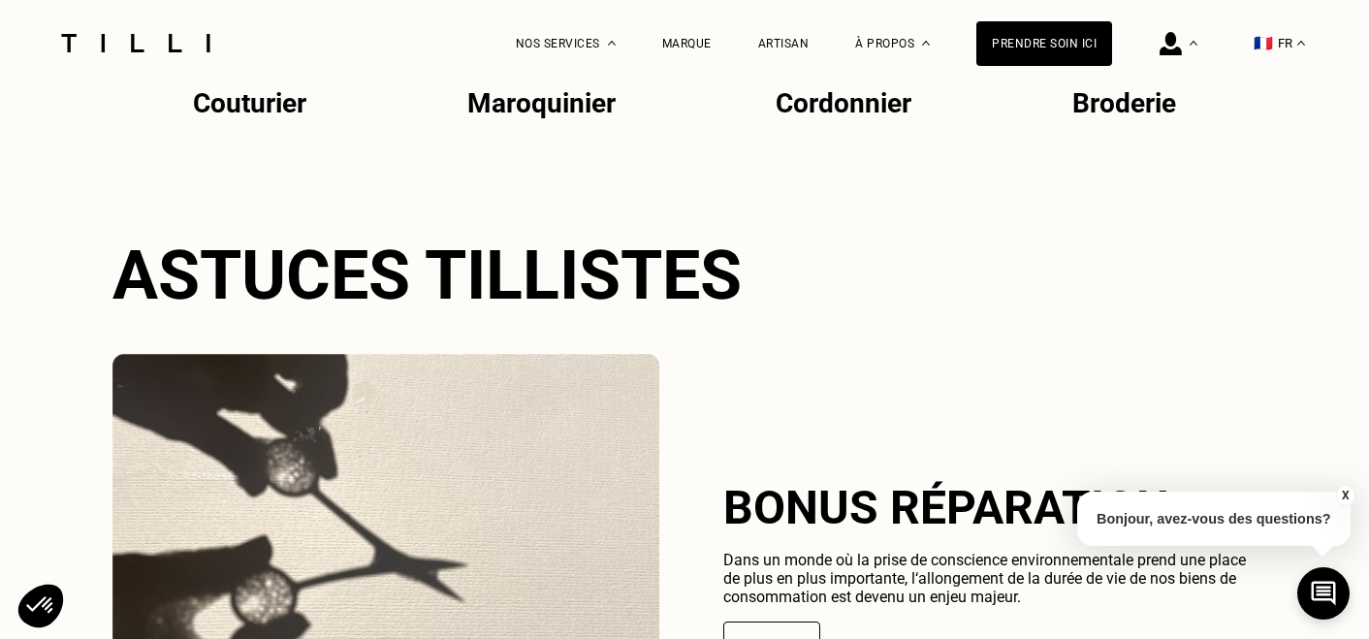
scroll to position [4589, 0]
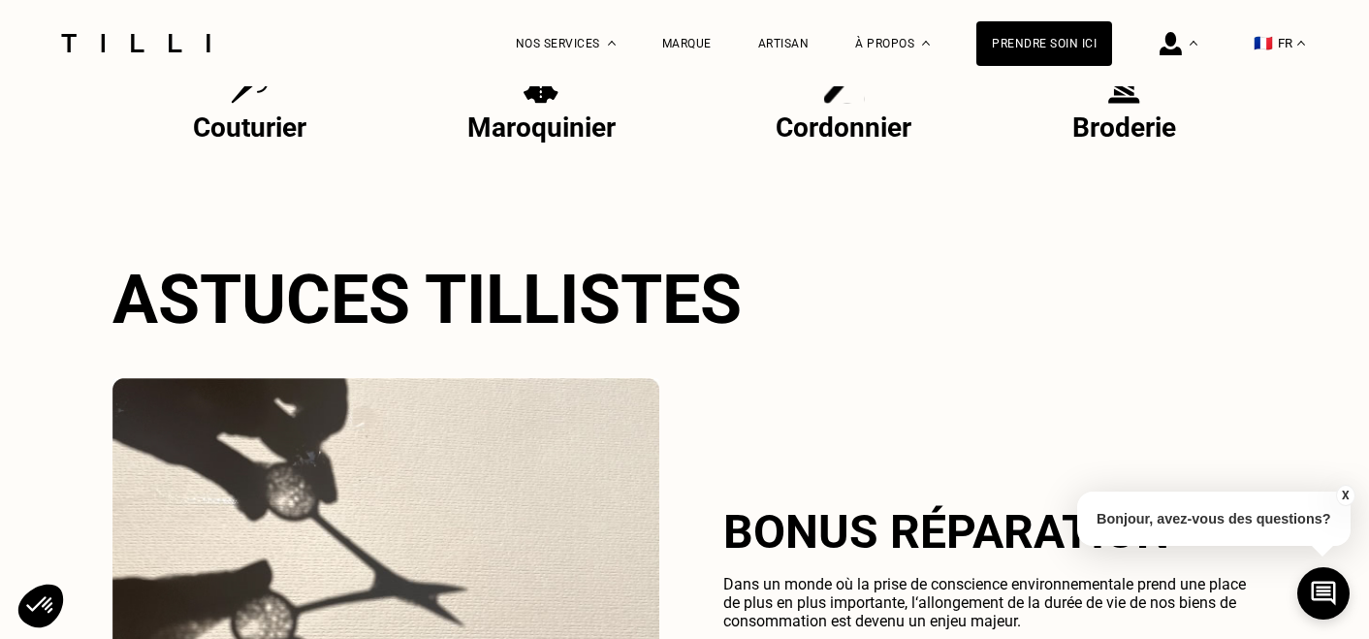
click at [181, 46] on img at bounding box center [135, 43] width 163 height 18
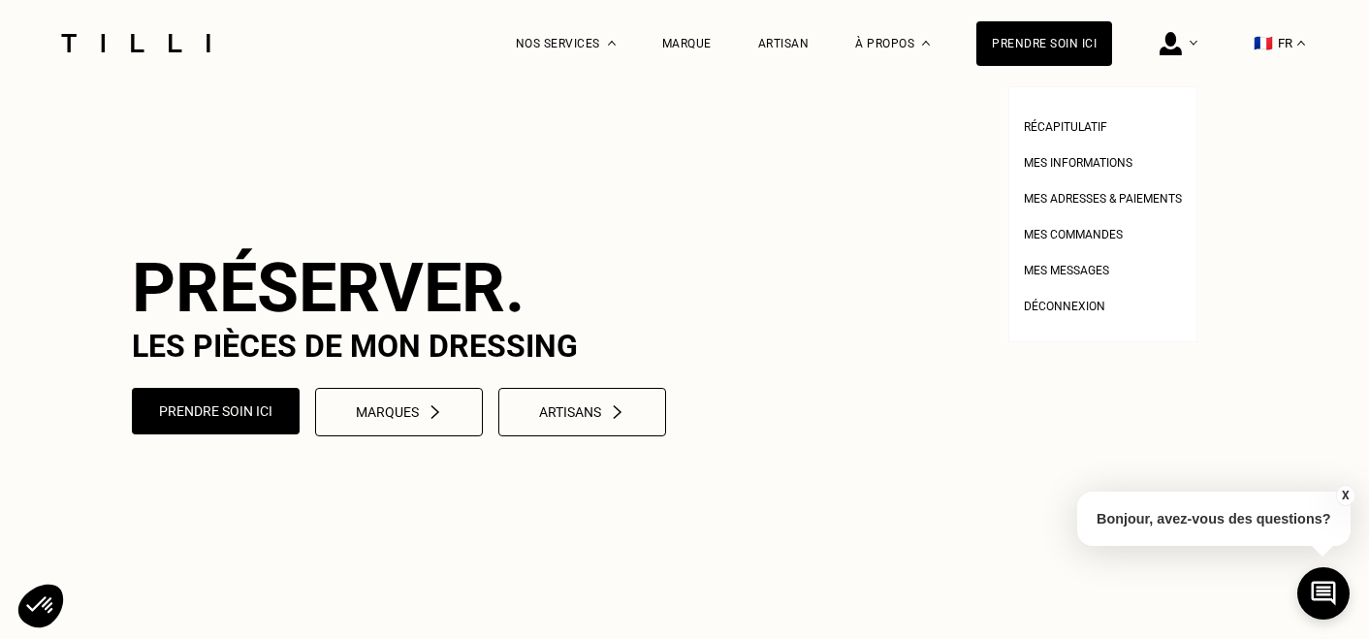
click at [1195, 40] on div at bounding box center [1179, 43] width 38 height 86
click at [1194, 41] on img at bounding box center [1194, 43] width 8 height 5
click at [1182, 43] on img at bounding box center [1171, 43] width 22 height 23
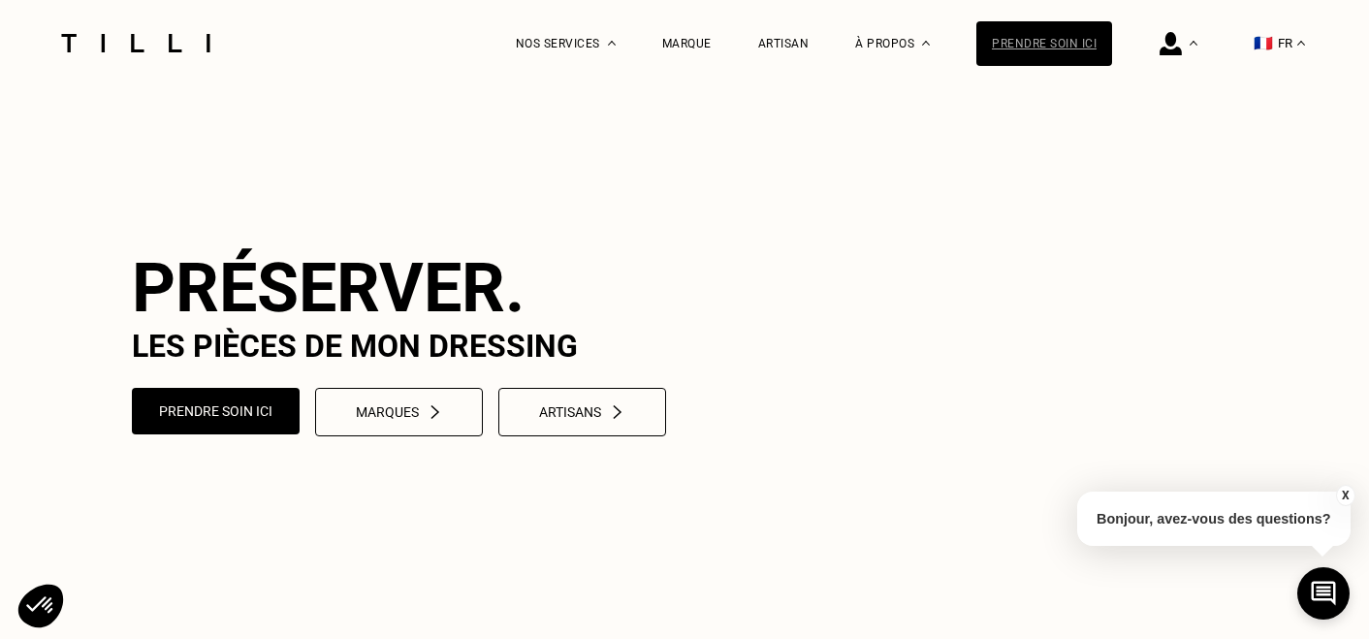
click at [1056, 54] on div "Prendre soin ici" at bounding box center [1044, 43] width 136 height 45
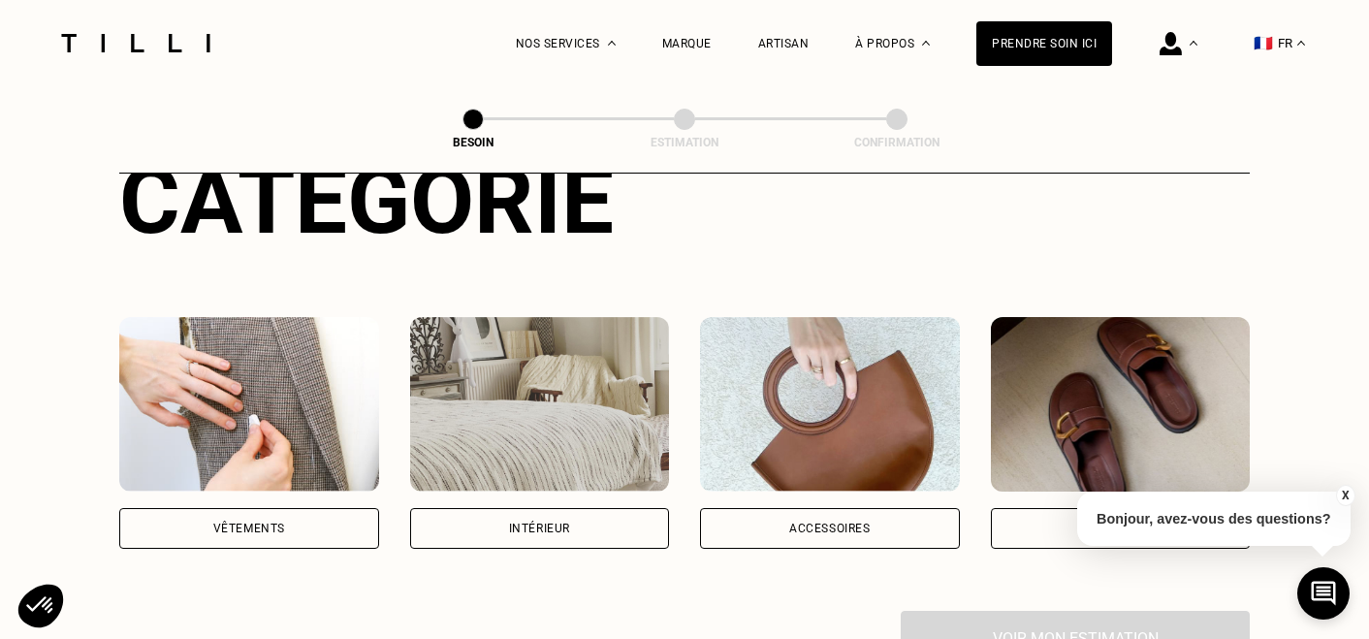
scroll to position [352, 0]
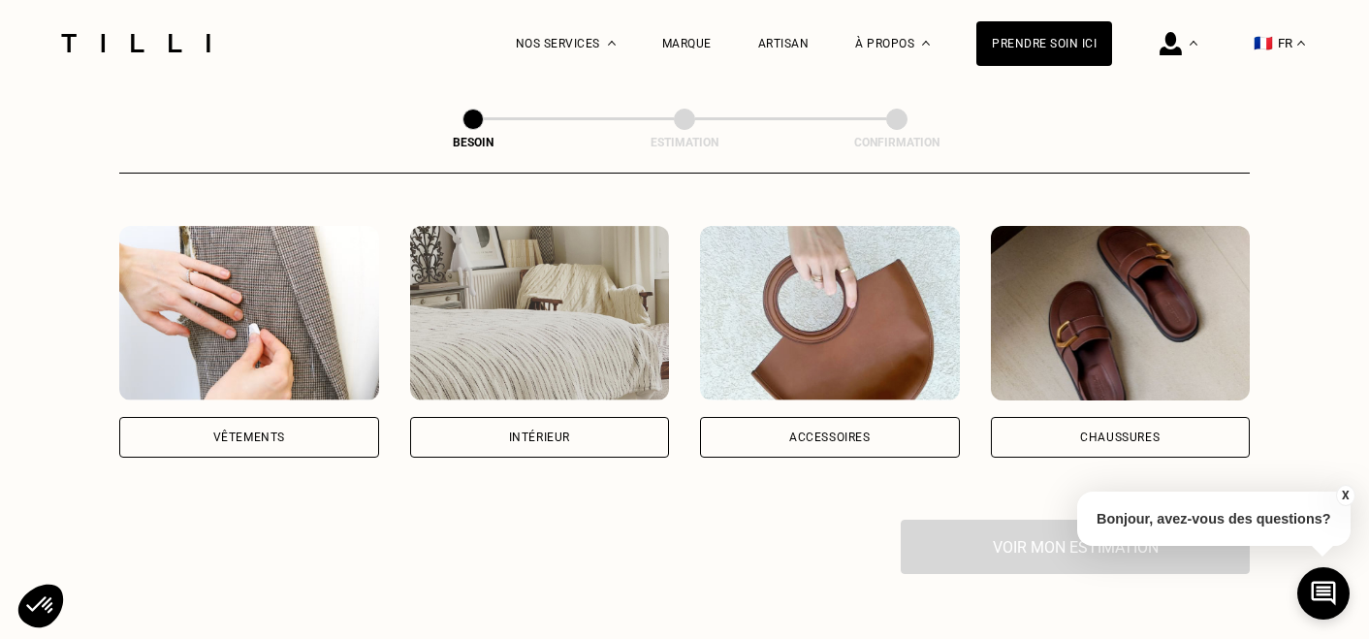
click at [251, 431] on div "Vêtements" at bounding box center [249, 437] width 72 height 12
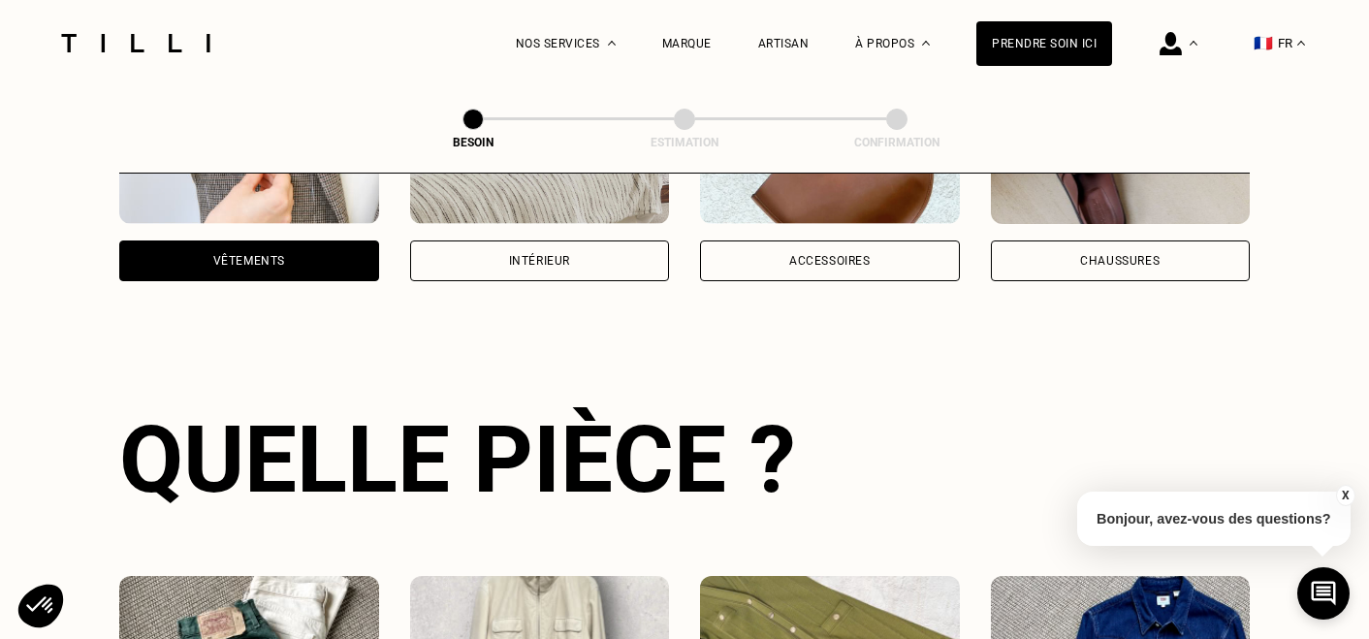
scroll to position [458, 0]
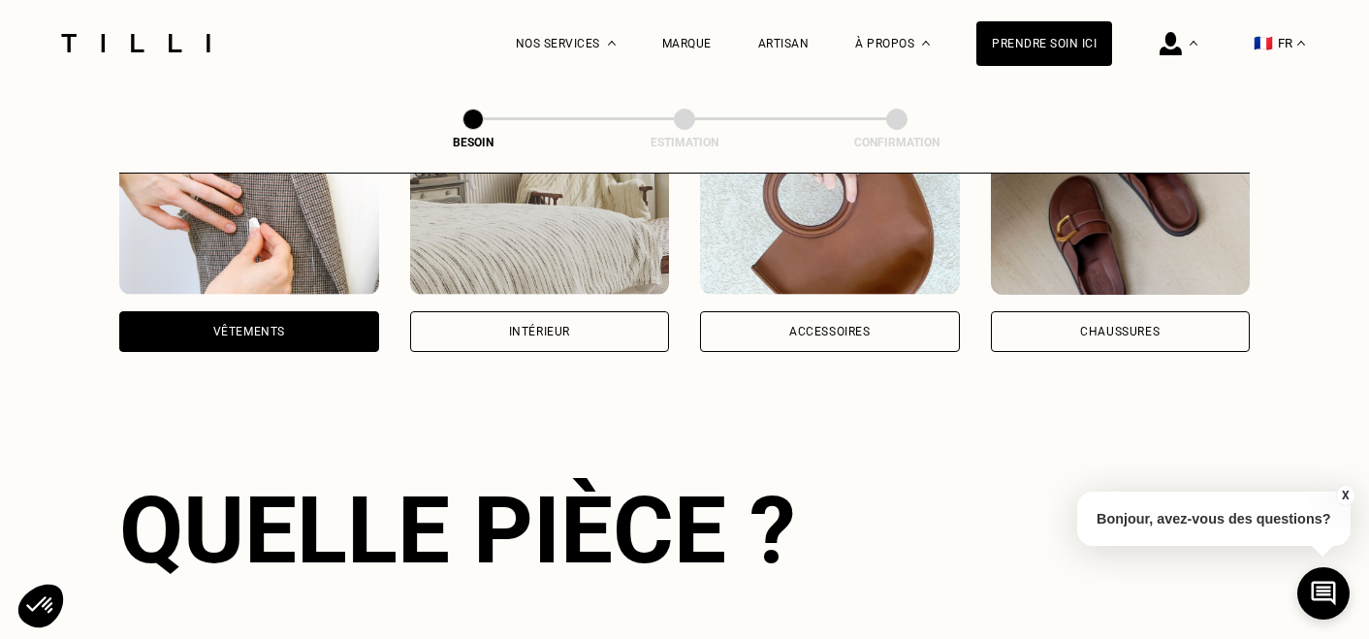
click at [543, 311] on div "Intérieur" at bounding box center [540, 331] width 260 height 41
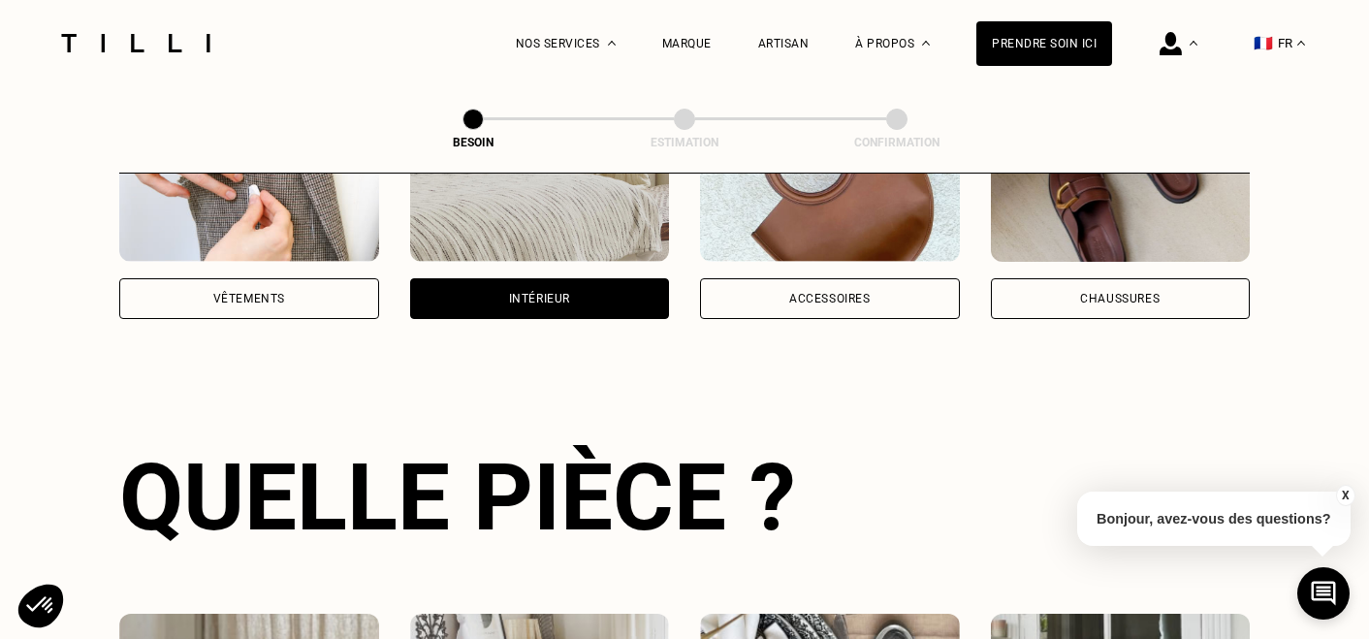
scroll to position [449, 0]
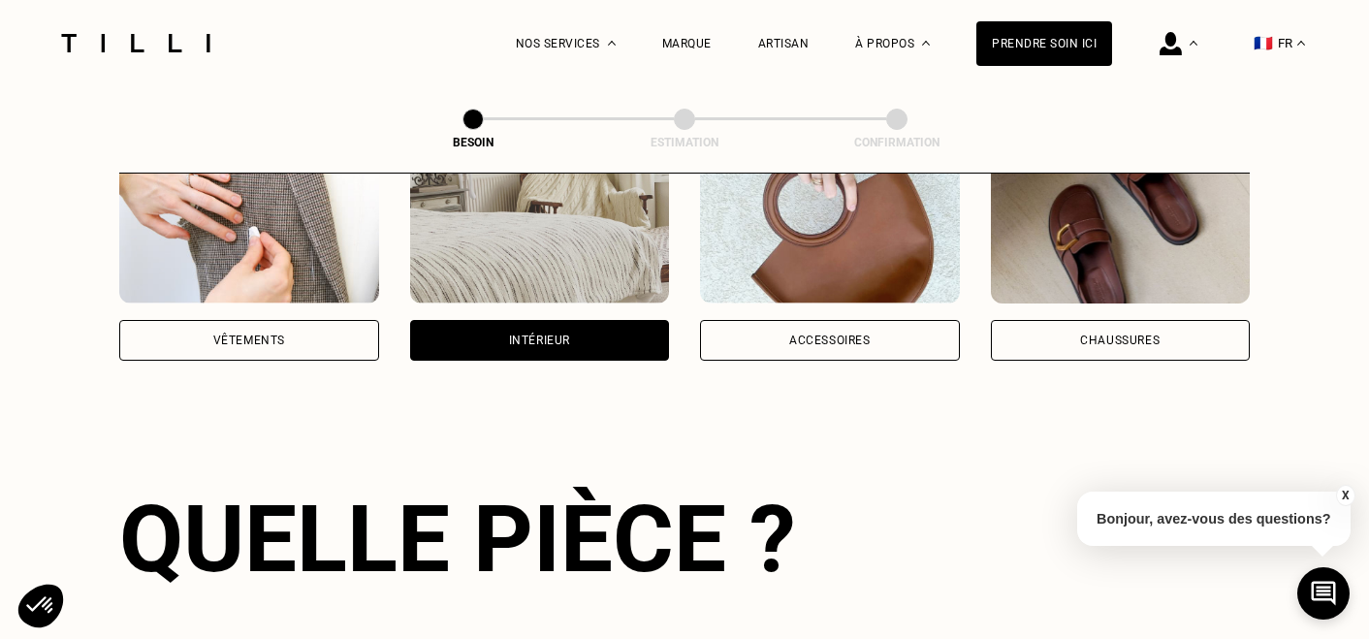
click at [268, 334] on div "Vêtements" at bounding box center [249, 340] width 72 height 12
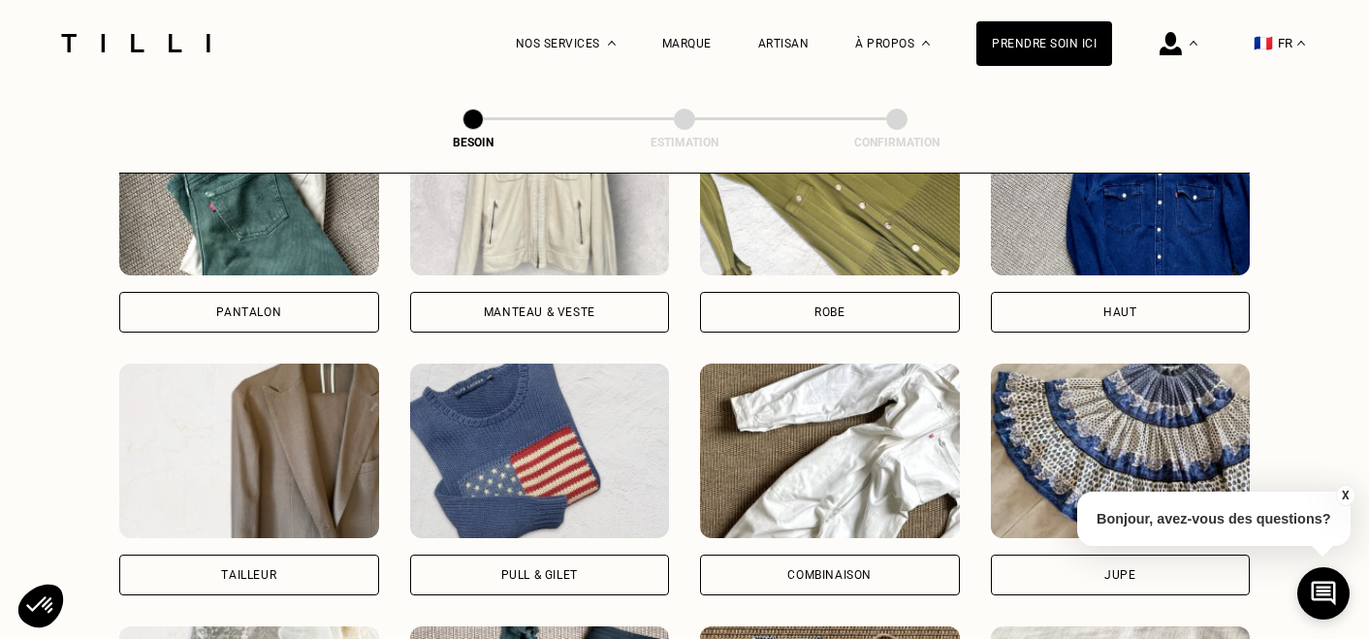
scroll to position [974, 0]
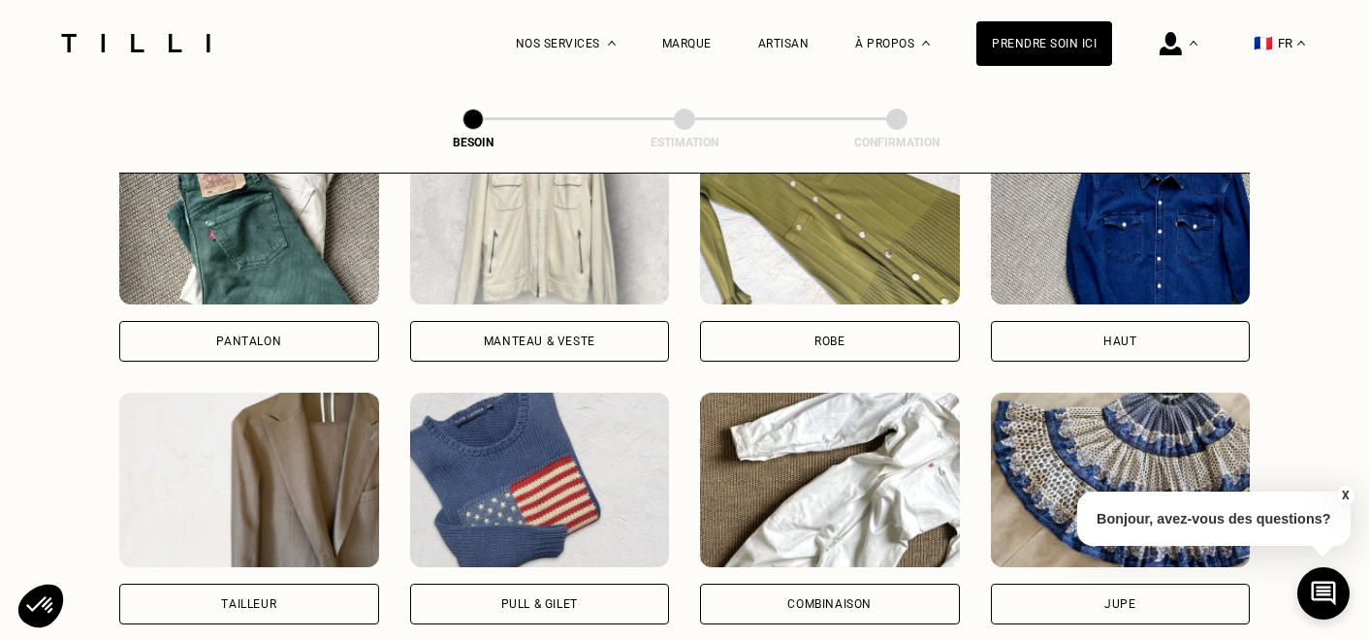
click at [264, 335] on div "Pantalon" at bounding box center [248, 341] width 65 height 12
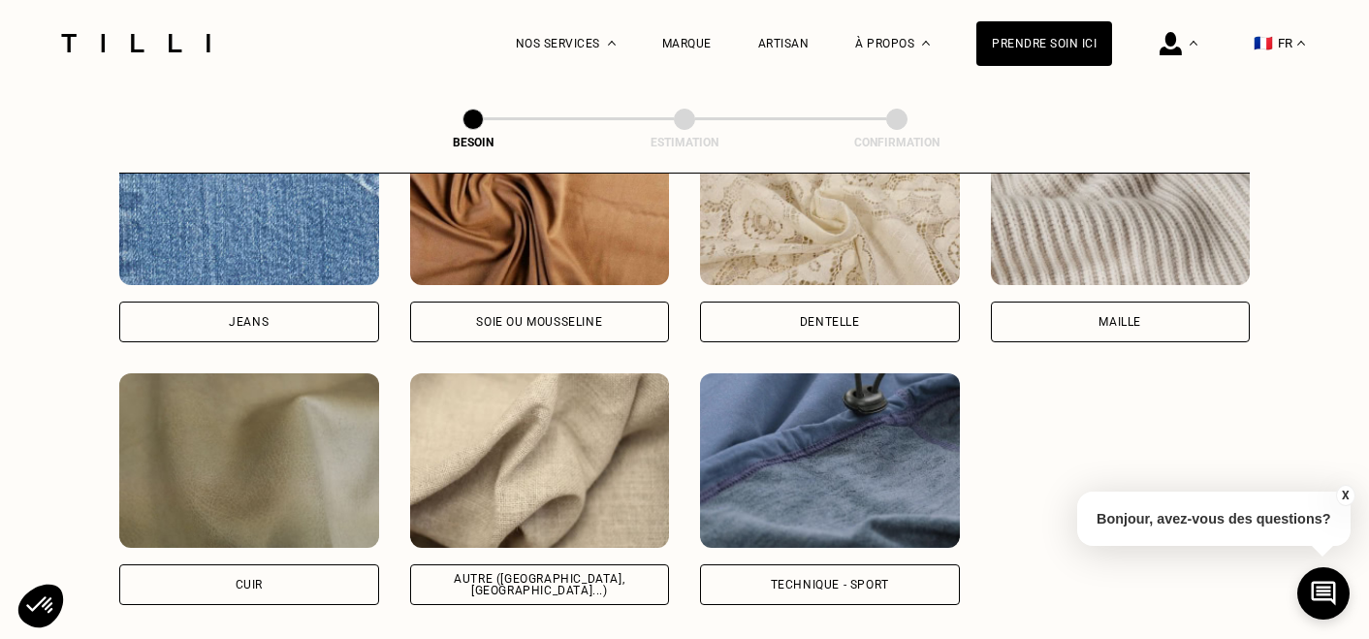
scroll to position [2167, 0]
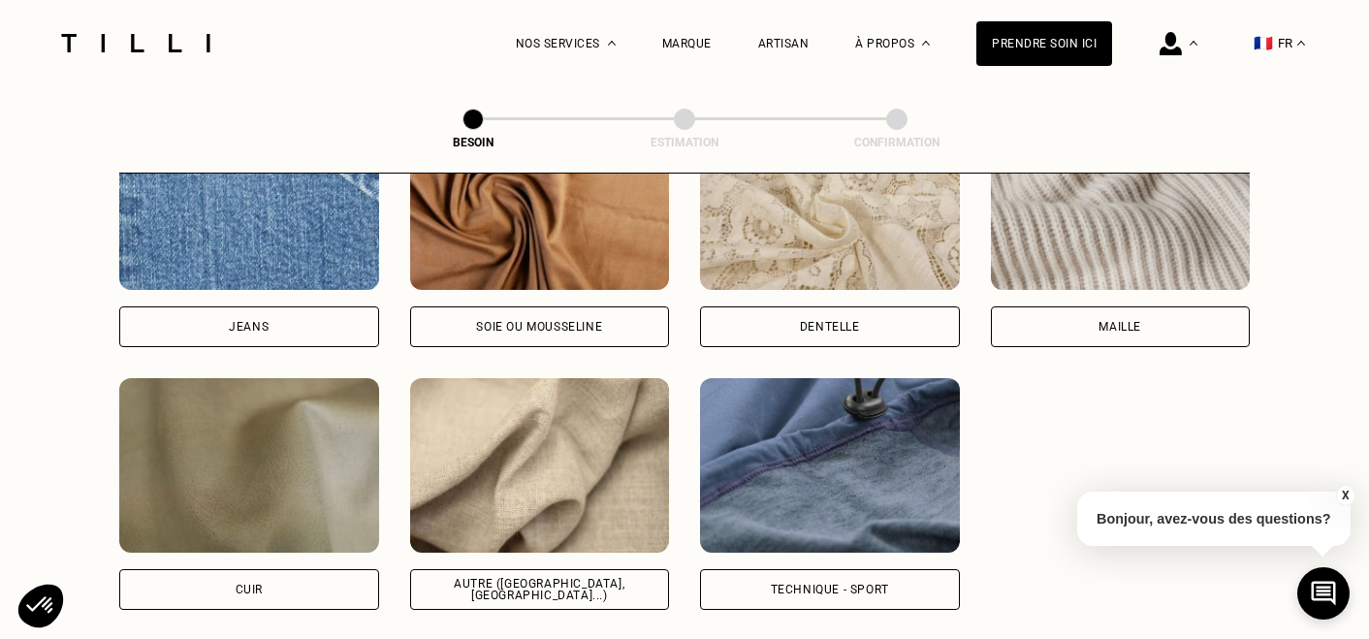
click at [538, 578] on div "Autre ([GEOGRAPHIC_DATA], [GEOGRAPHIC_DATA]...)" at bounding box center [540, 589] width 227 height 23
select select "FR"
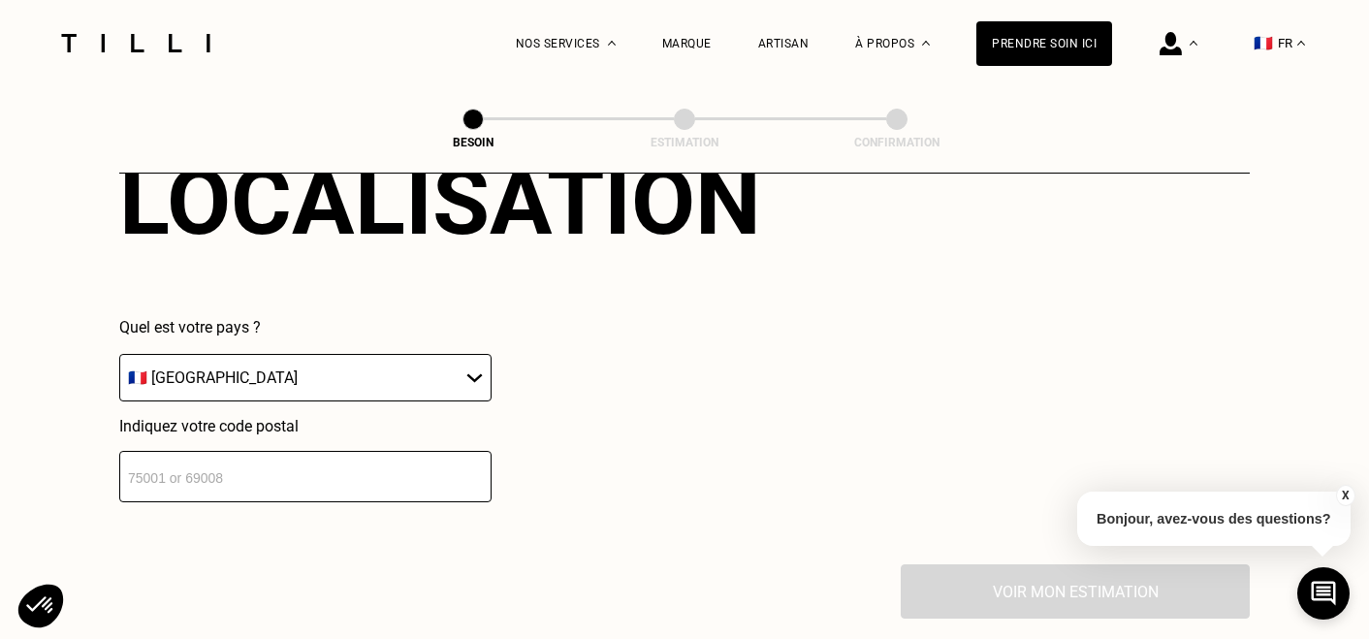
scroll to position [2761, 0]
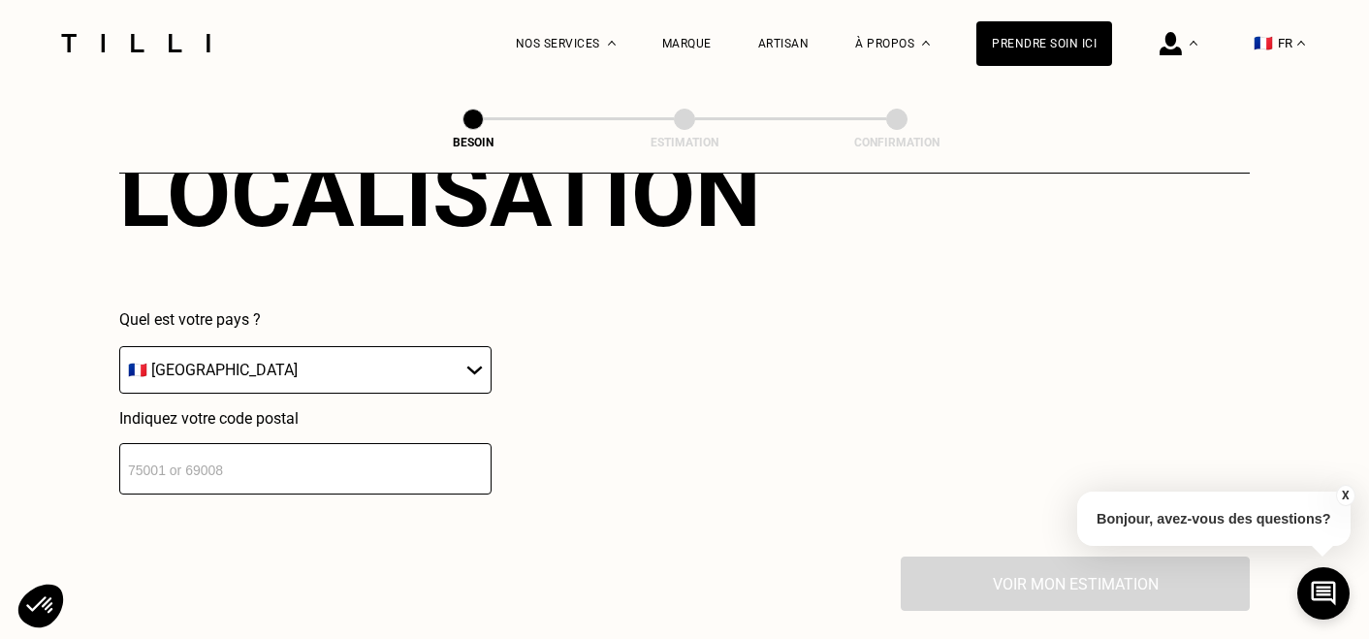
click at [477, 347] on select "🇩🇪 [GEOGRAPHIC_DATA] 🇦🇹 [GEOGRAPHIC_DATA] 🇧🇪 [GEOGRAPHIC_DATA] 🇧🇬 Bulgarie 🇨🇾 C…" at bounding box center [305, 370] width 372 height 48
click at [119, 346] on select "🇩🇪 [GEOGRAPHIC_DATA] 🇦🇹 [GEOGRAPHIC_DATA] 🇧🇪 [GEOGRAPHIC_DATA] 🇧🇬 Bulgarie 🇨🇾 C…" at bounding box center [305, 370] width 372 height 48
click at [432, 444] on input "number" at bounding box center [305, 468] width 372 height 51
type input "94500"
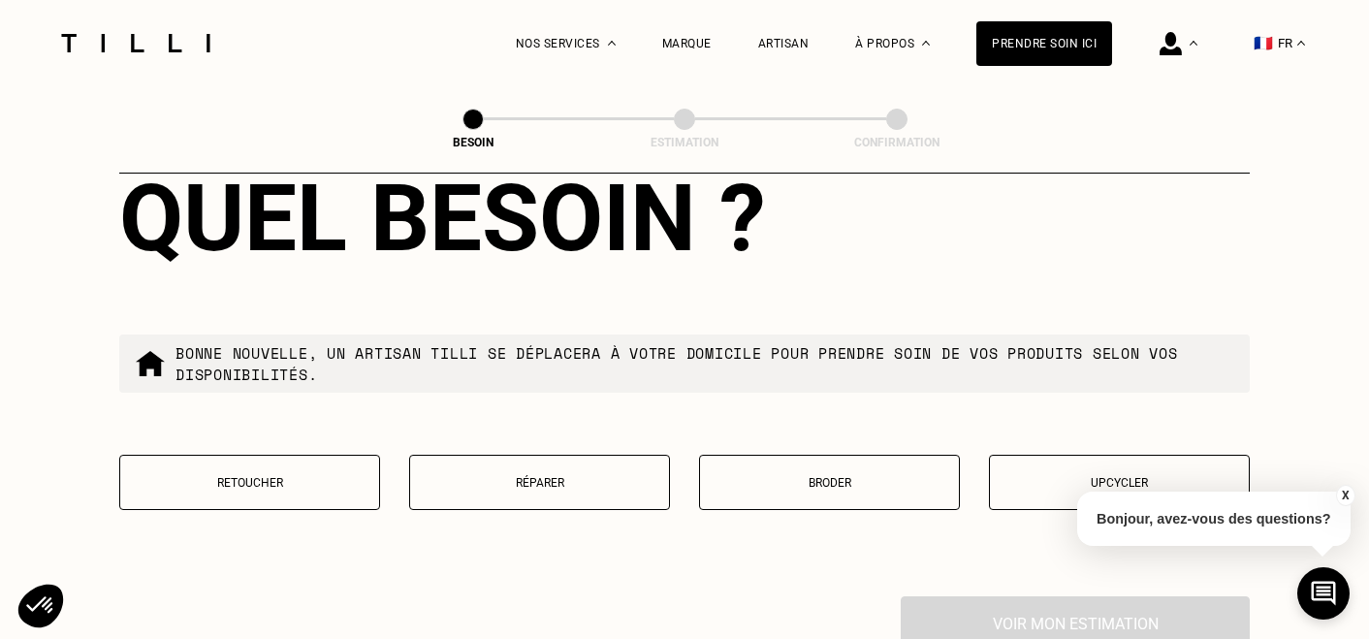
scroll to position [3221, 0]
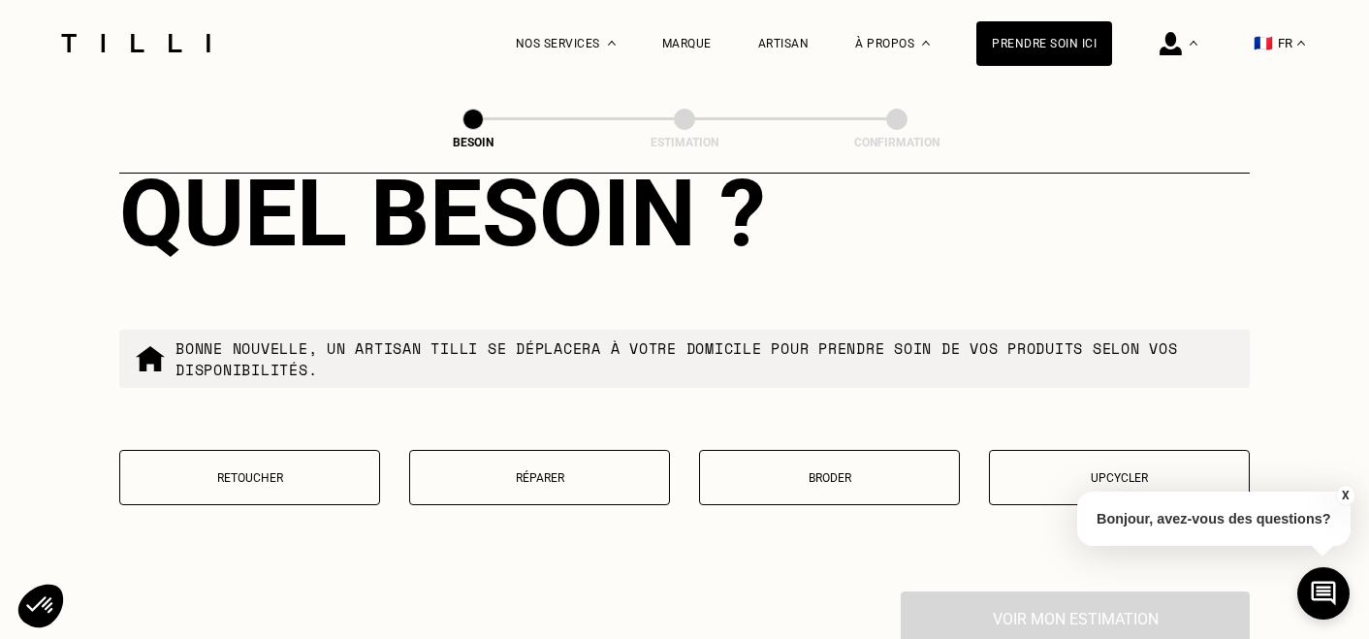
click at [240, 471] on p "Retoucher" at bounding box center [249, 478] width 239 height 14
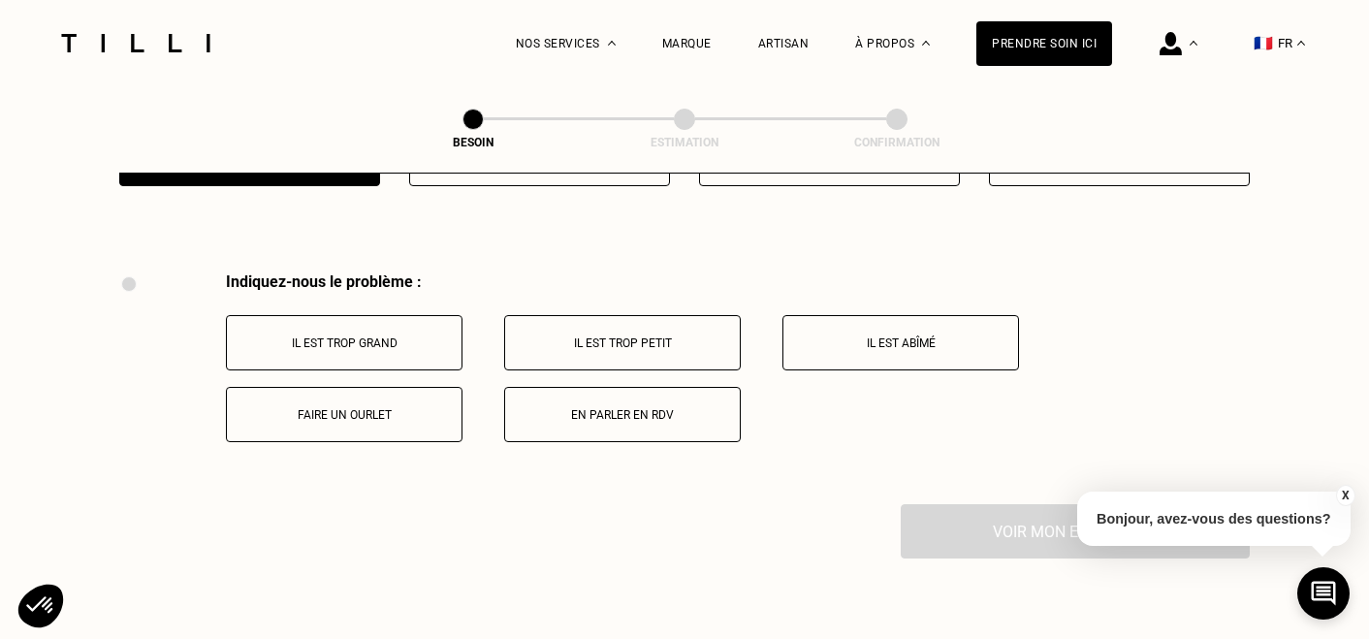
scroll to position [3576, 0]
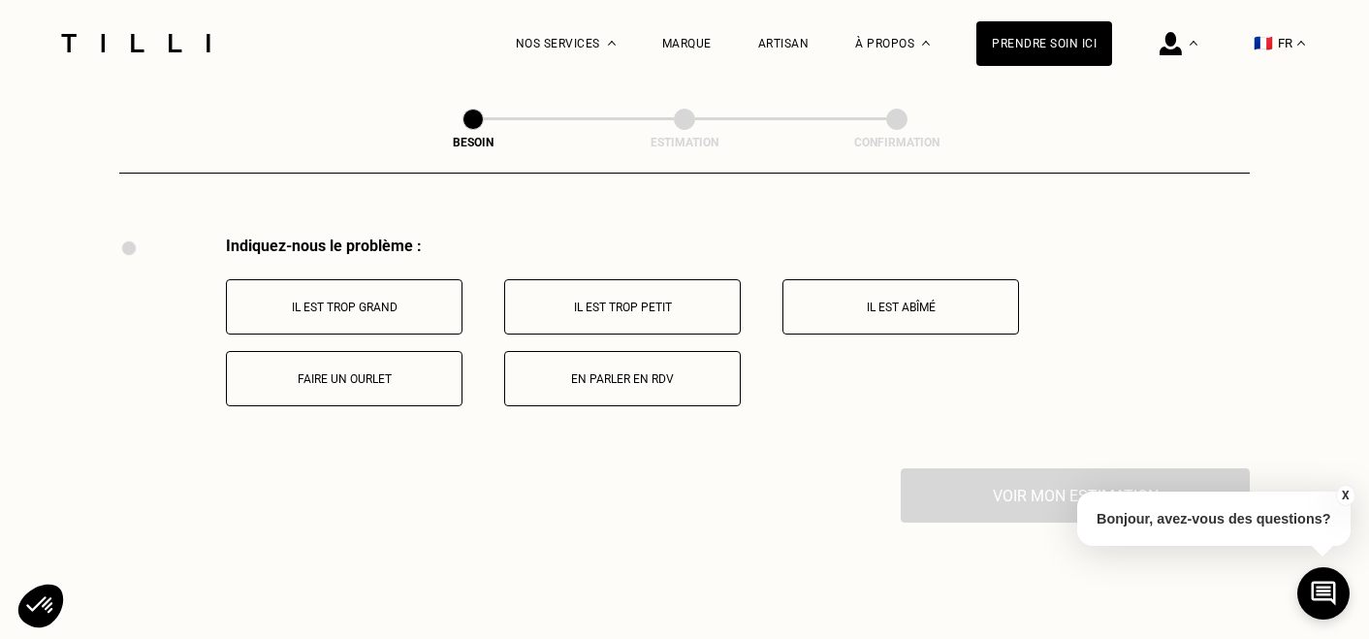
click at [368, 368] on button "Faire un ourlet" at bounding box center [344, 378] width 237 height 55
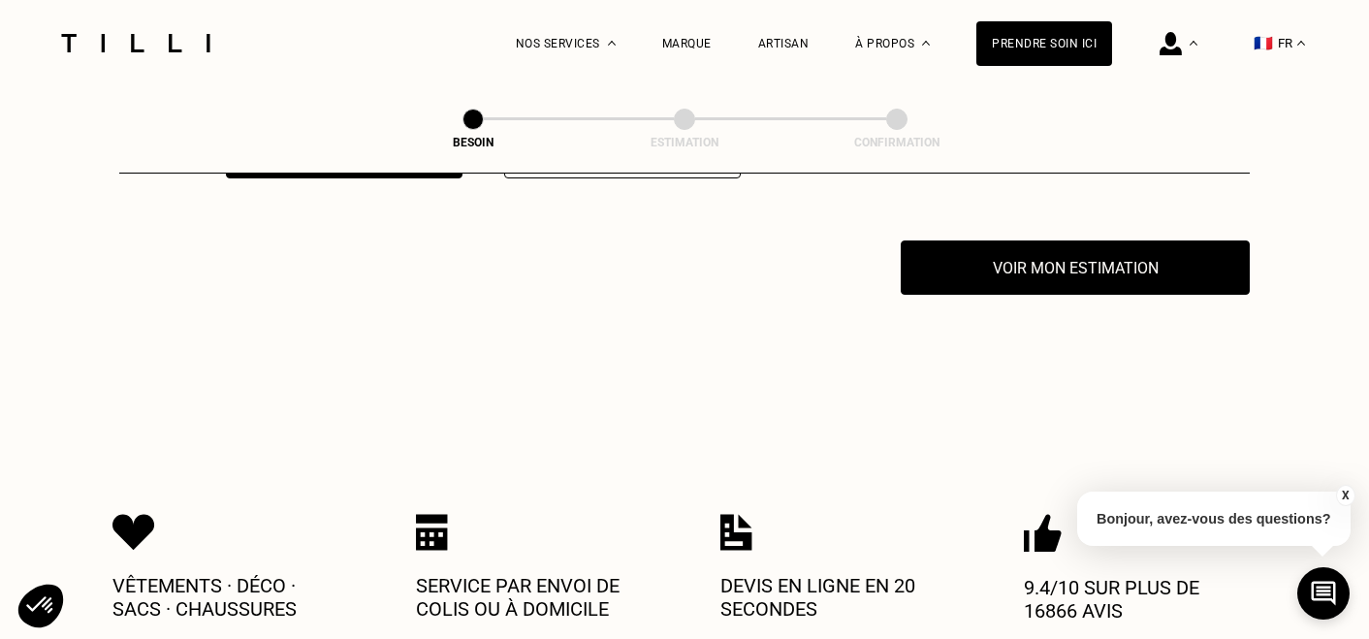
scroll to position [3807, 0]
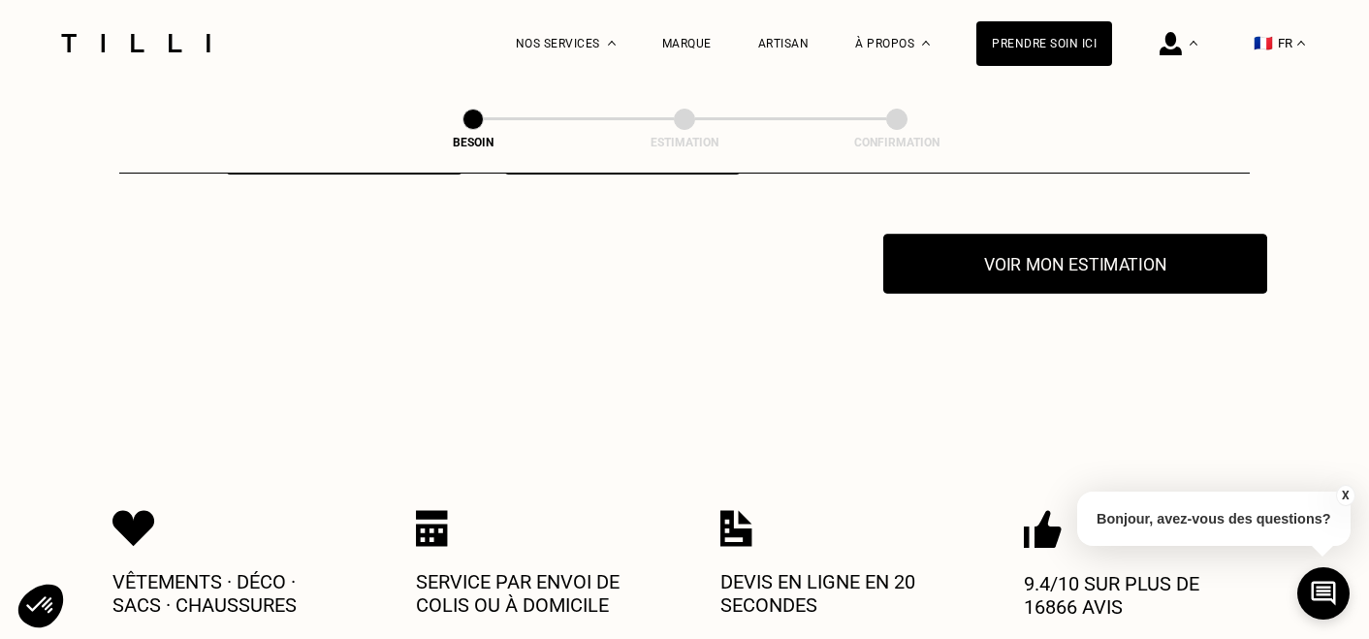
click at [1020, 250] on button "Voir mon estimation" at bounding box center [1075, 264] width 384 height 60
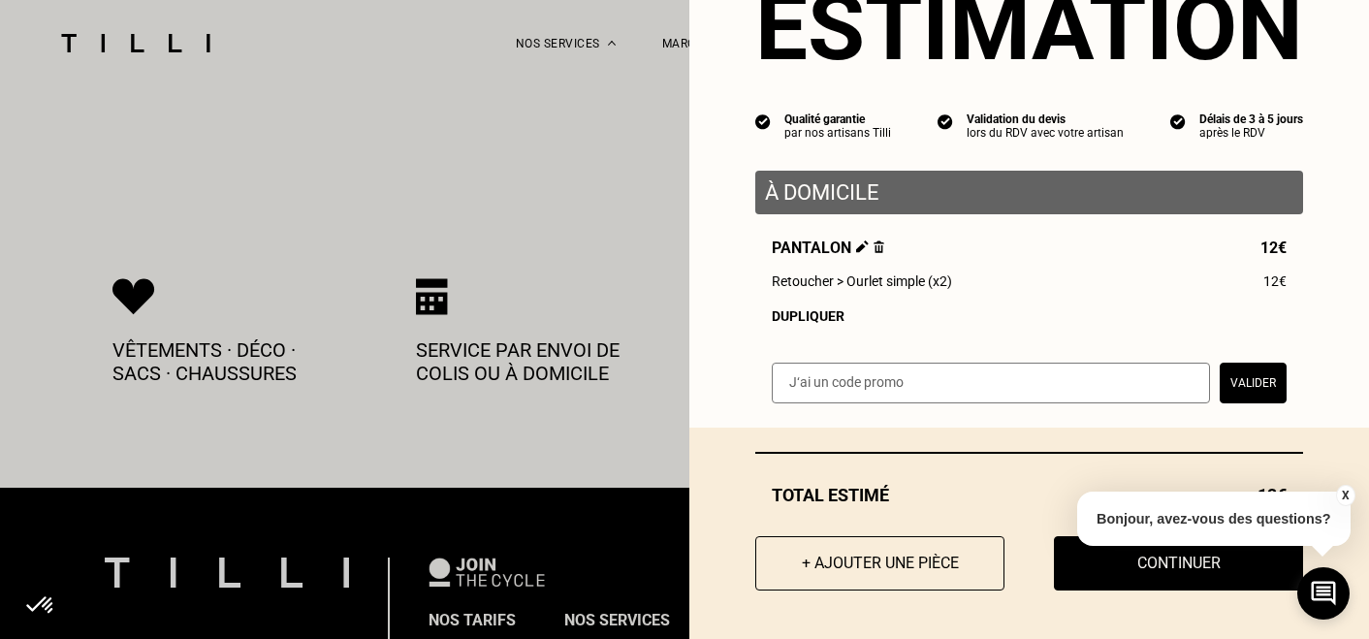
scroll to position [4047, 0]
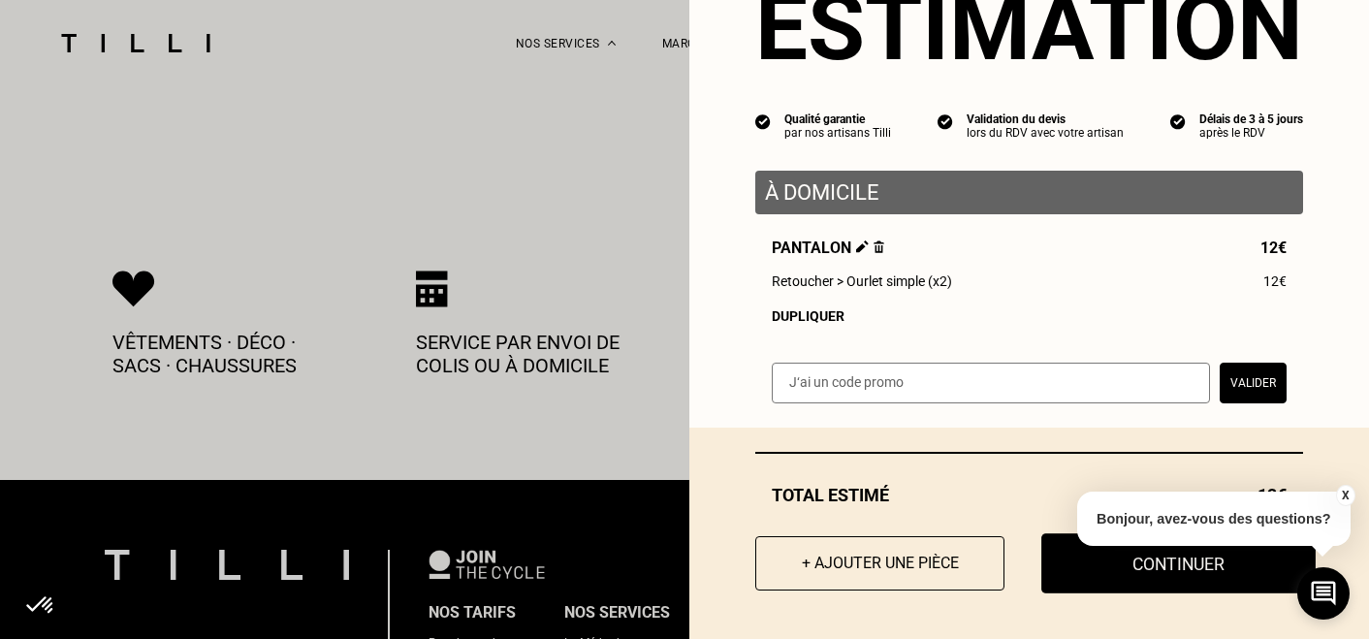
click at [1182, 572] on button "Continuer" at bounding box center [1178, 563] width 274 height 60
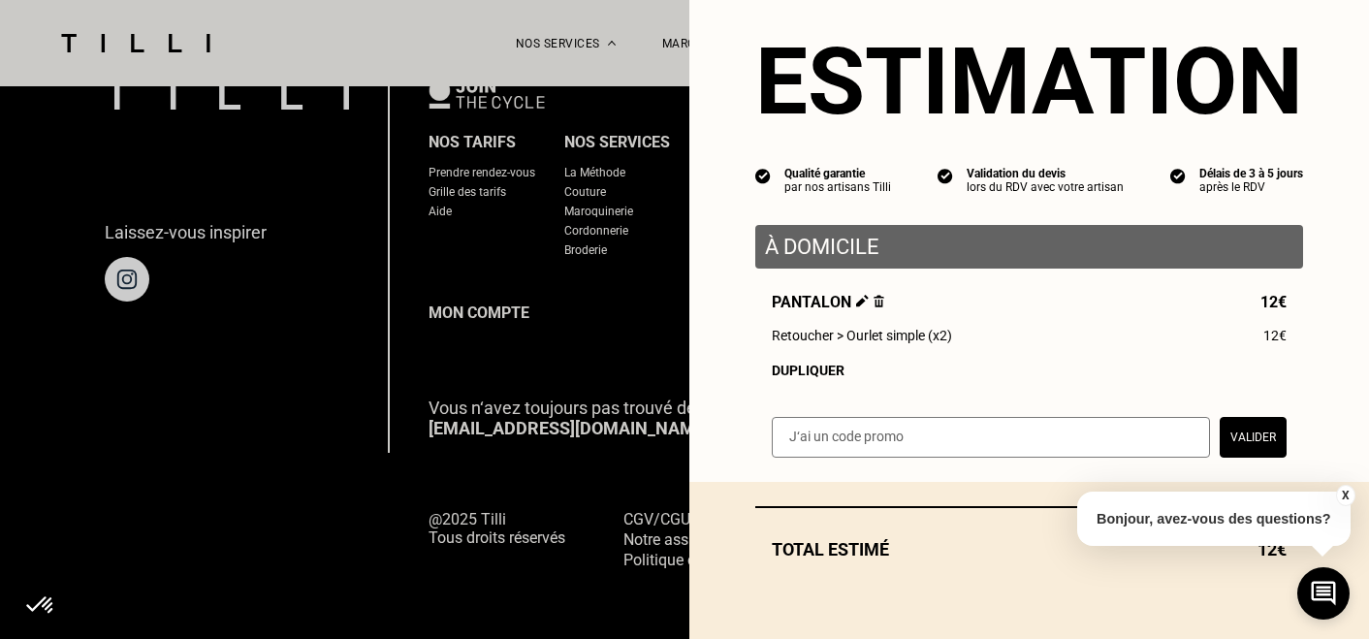
scroll to position [871, 0]
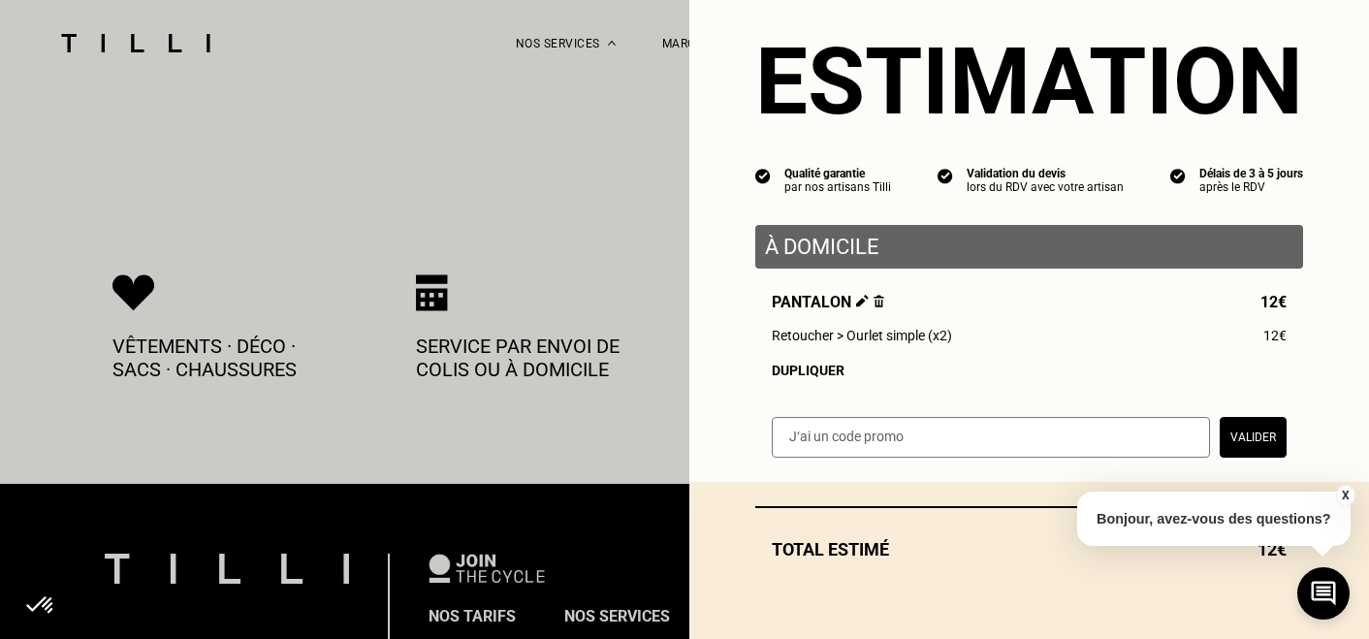
scroll to position [36, 0]
select select "FR"
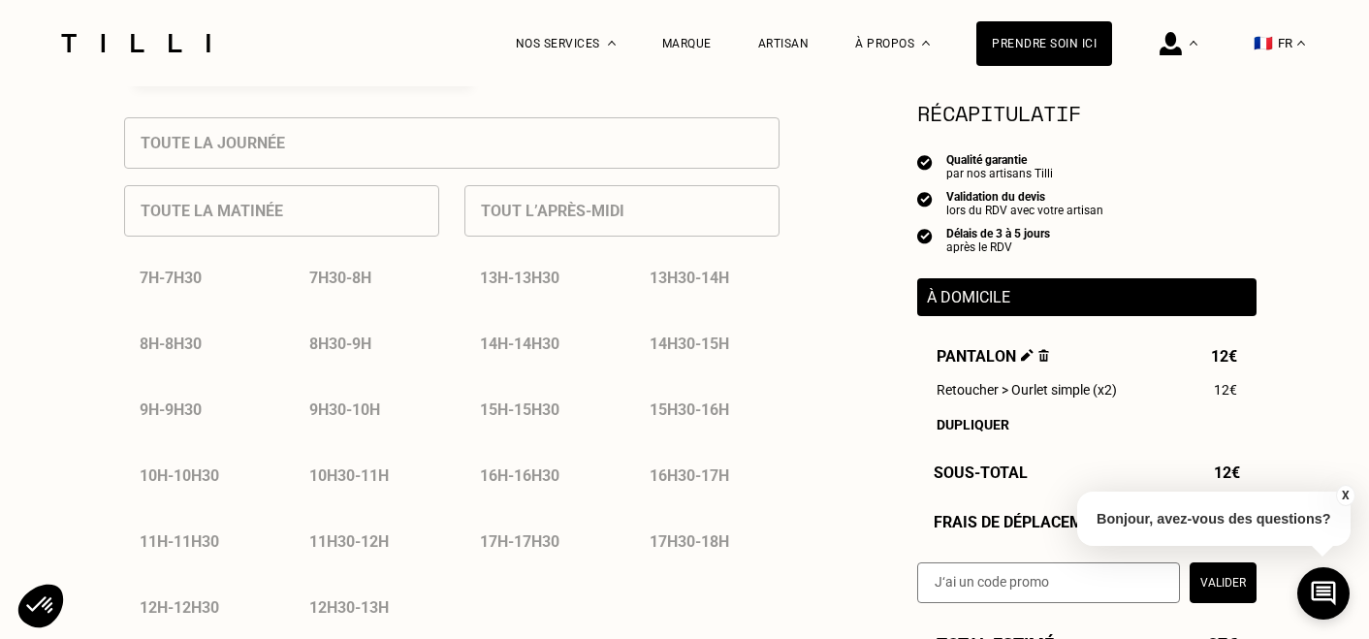
type input "06 98 70 25 08"
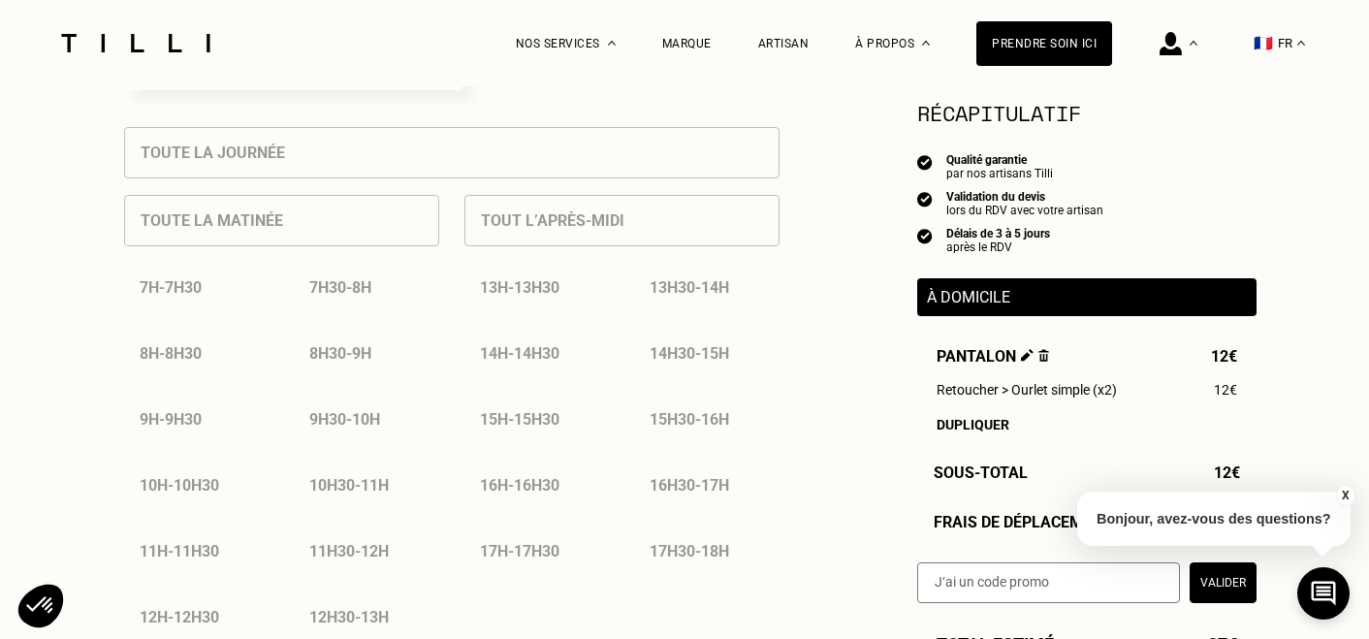
scroll to position [851, 0]
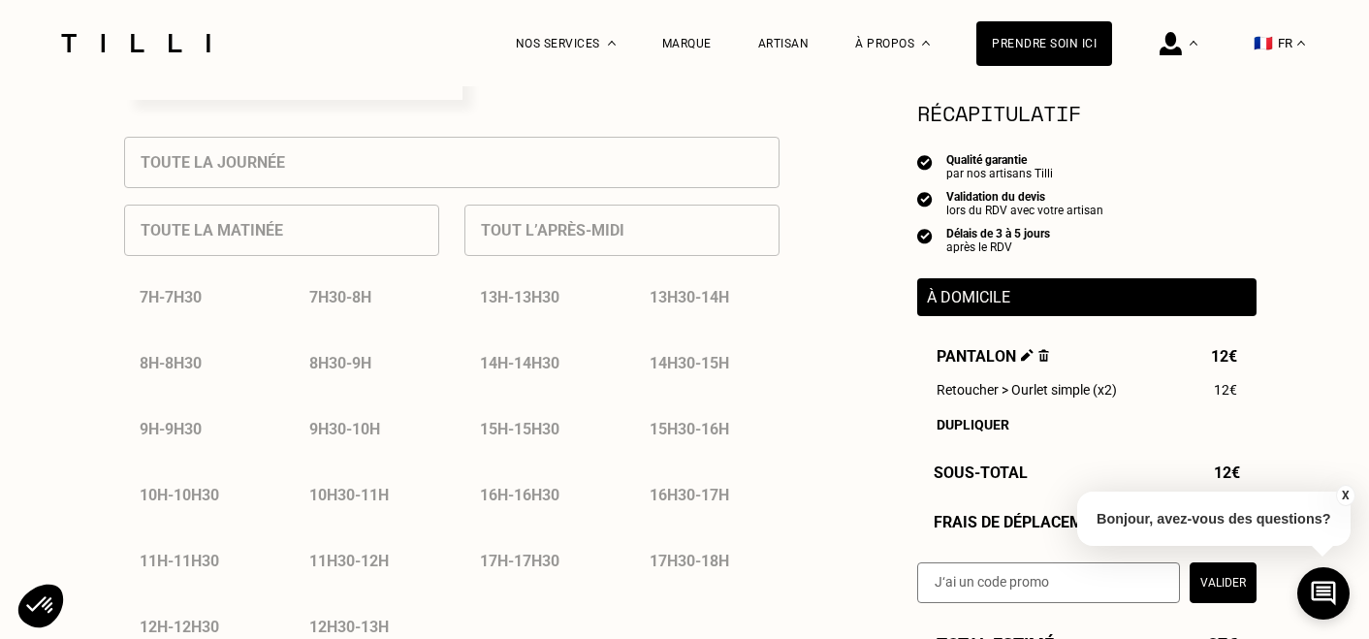
click at [290, 169] on div "Toute la journée Toute la matinée 7h - 7h30 7h30 - 8h 8h - 8h30 8h30 - 9h 9h - …" at bounding box center [451, 560] width 655 height 846
click at [276, 161] on div "Toute la journée Toute la matinée 7h - 7h30 7h30 - 8h 8h - 8h30 8h30 - 9h 9h - …" at bounding box center [451, 560] width 655 height 846
click at [213, 495] on div "10h - 10h30" at bounding box center [196, 494] width 145 height 49
click at [238, 235] on div "Toute la matinée 7h - 7h30 7h30 - 8h 8h - 8h30 8h30 - 9h 9h - 9h30 9h30 - 10h 1…" at bounding box center [281, 419] width 315 height 463
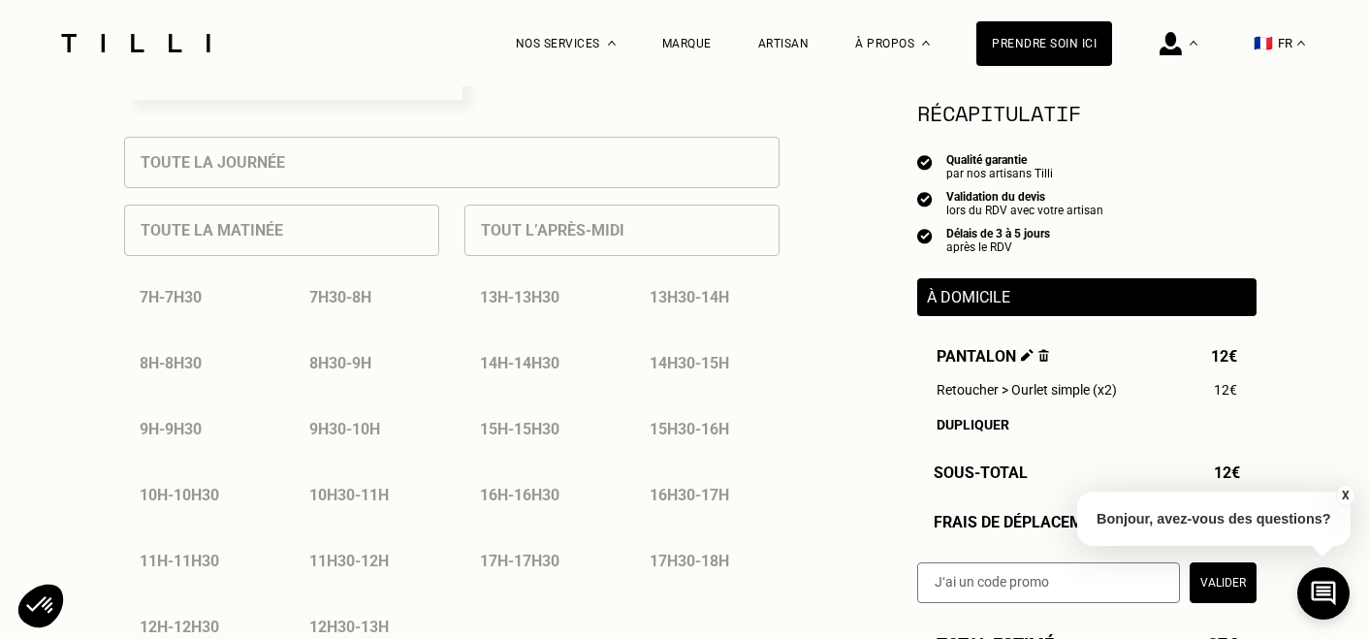
click at [151, 499] on div "10h - 10h30" at bounding box center [196, 494] width 145 height 49
click at [202, 499] on div "10h - 10h30" at bounding box center [196, 494] width 145 height 49
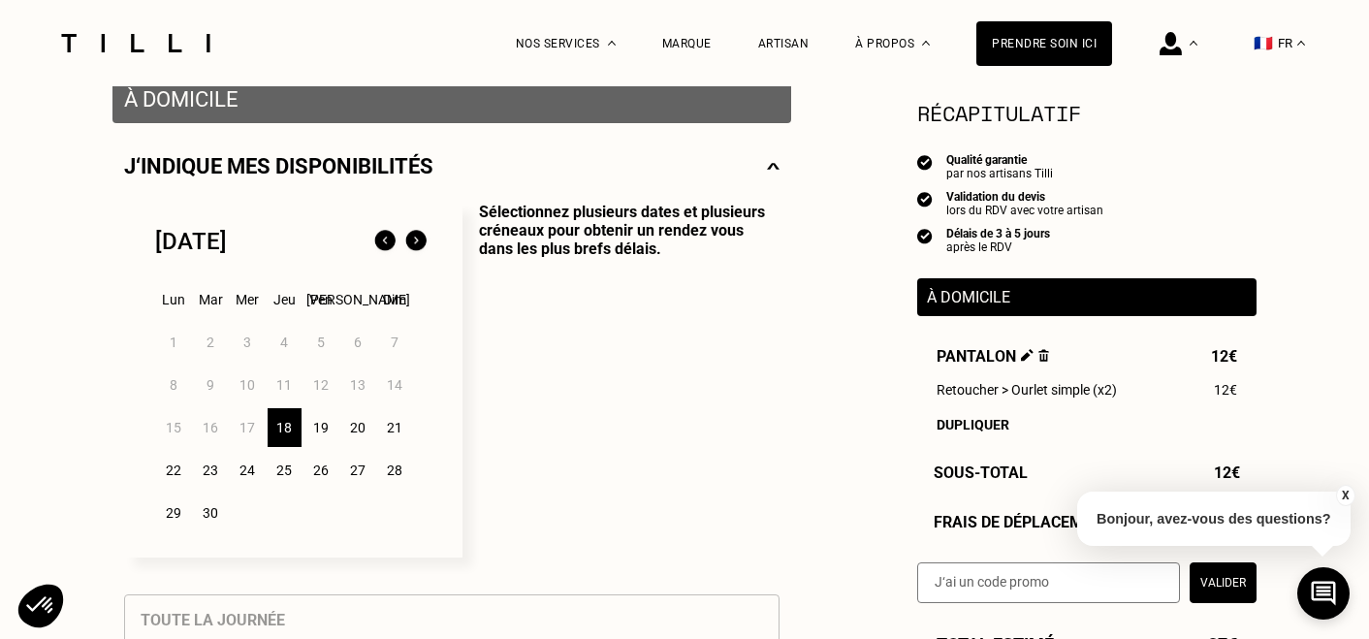
scroll to position [392, 0]
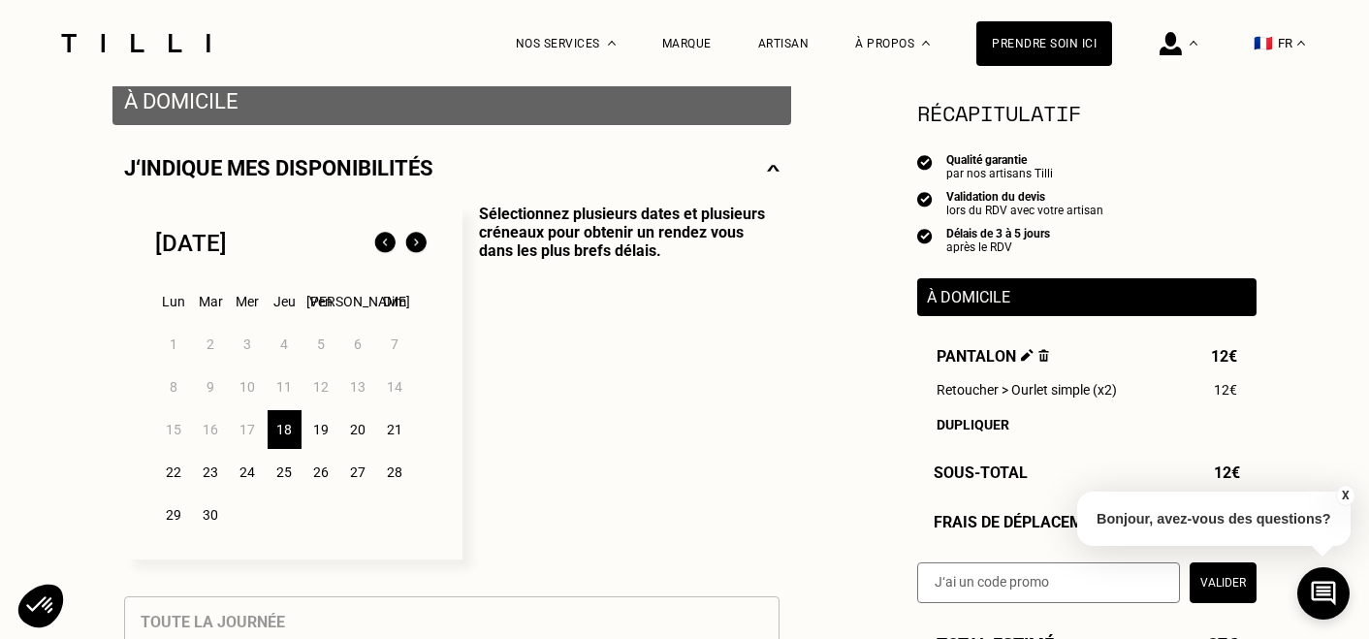
click at [250, 474] on div "24" at bounding box center [248, 472] width 34 height 39
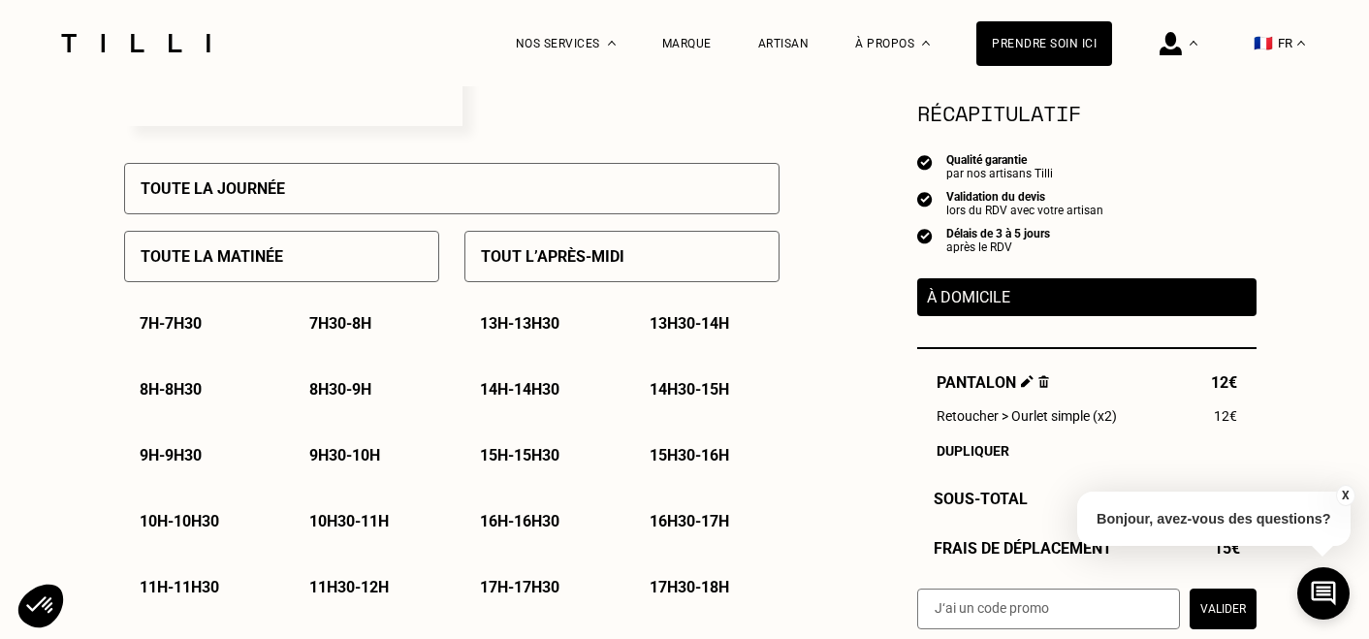
scroll to position [841, 0]
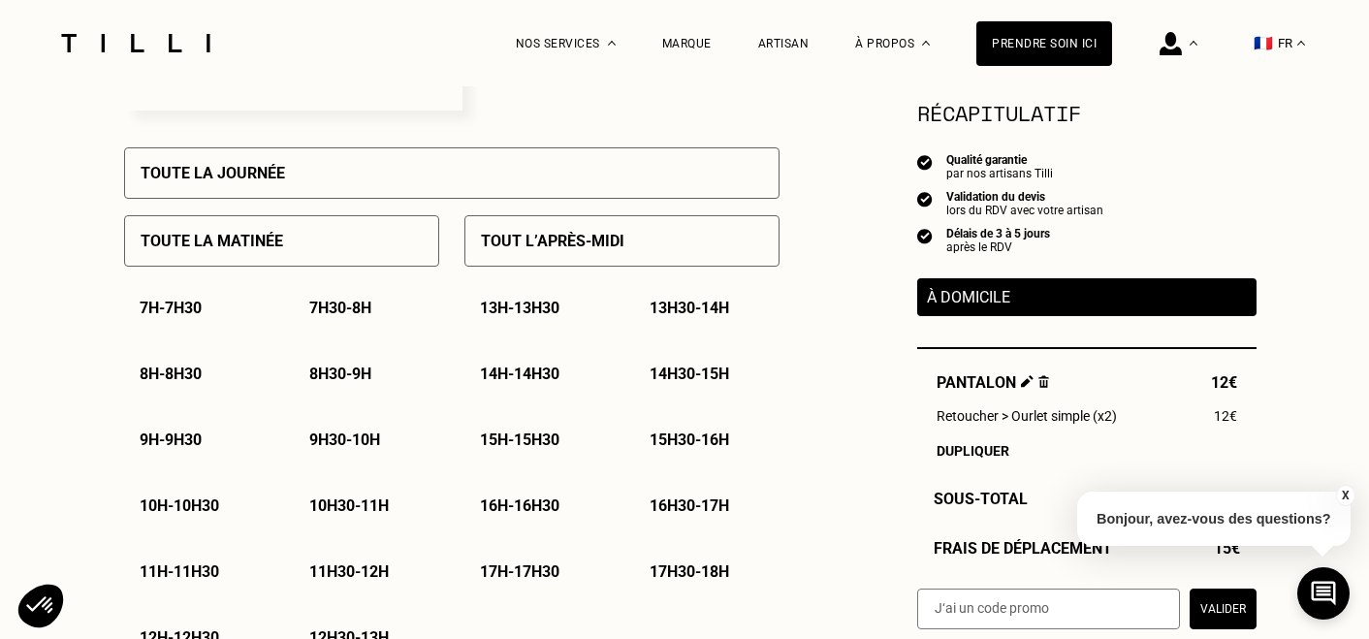
click at [166, 570] on p "11h - 11h30" at bounding box center [180, 571] width 80 height 18
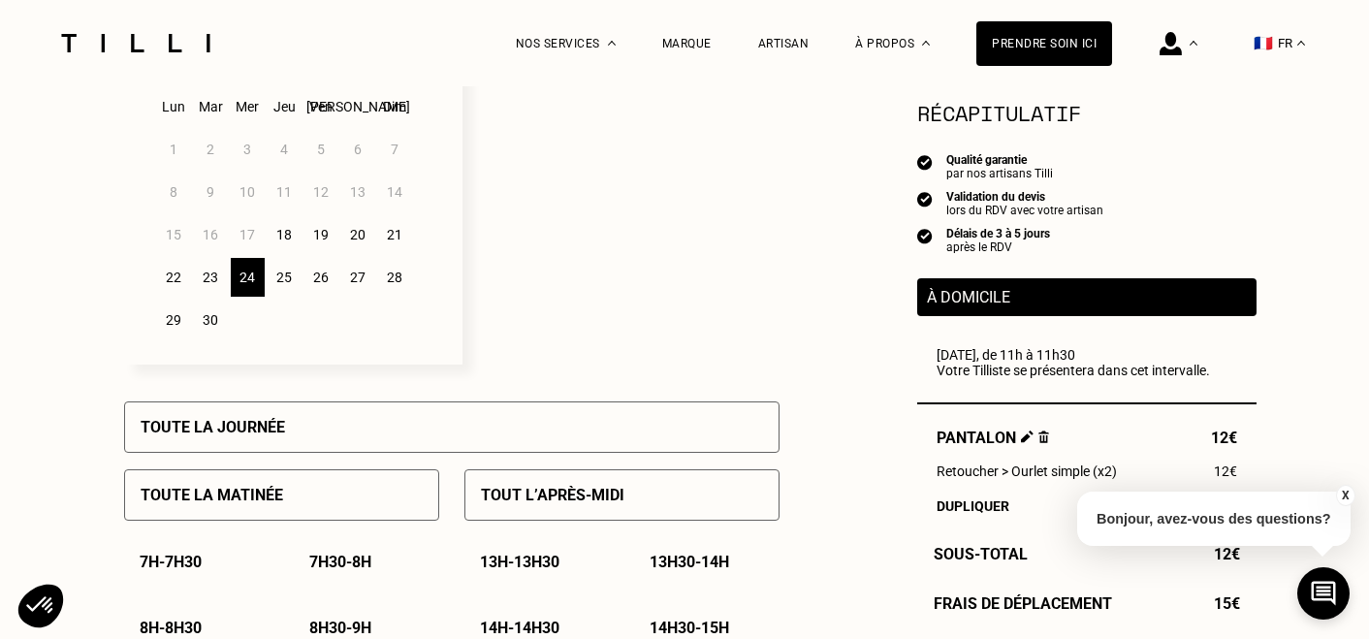
scroll to position [577, 0]
